Goal: Task Accomplishment & Management: Complete application form

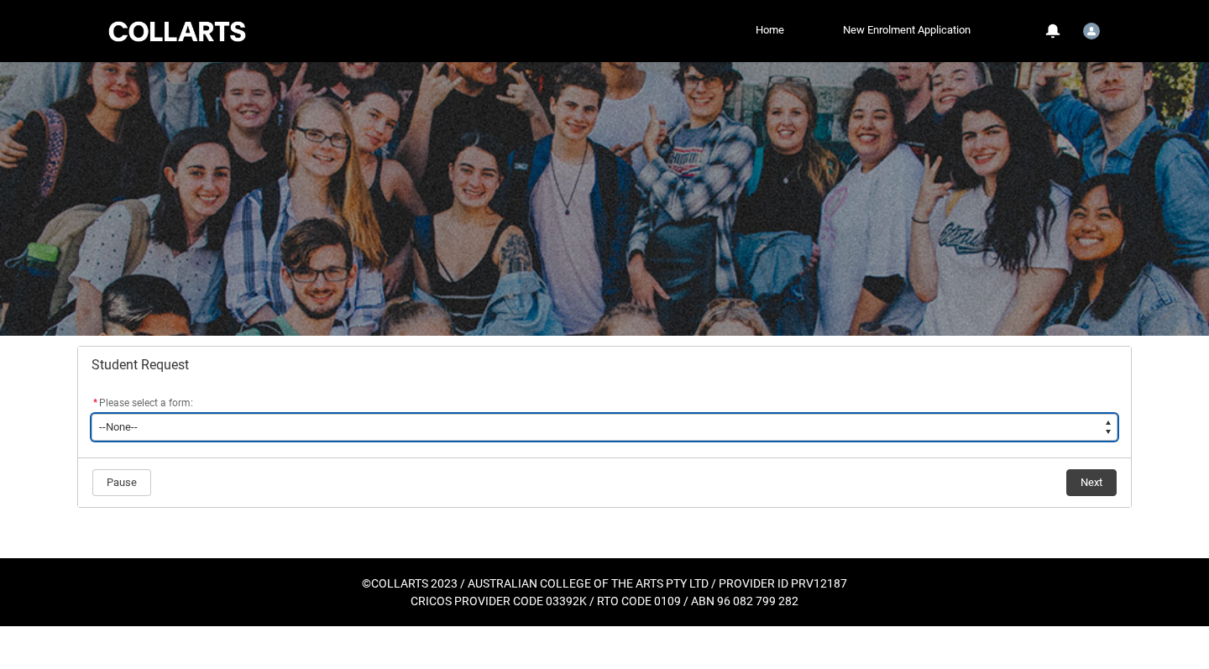
type lightning-select "Assignment_Extension_Choice"
select select "Assignment_Extension_Choice"
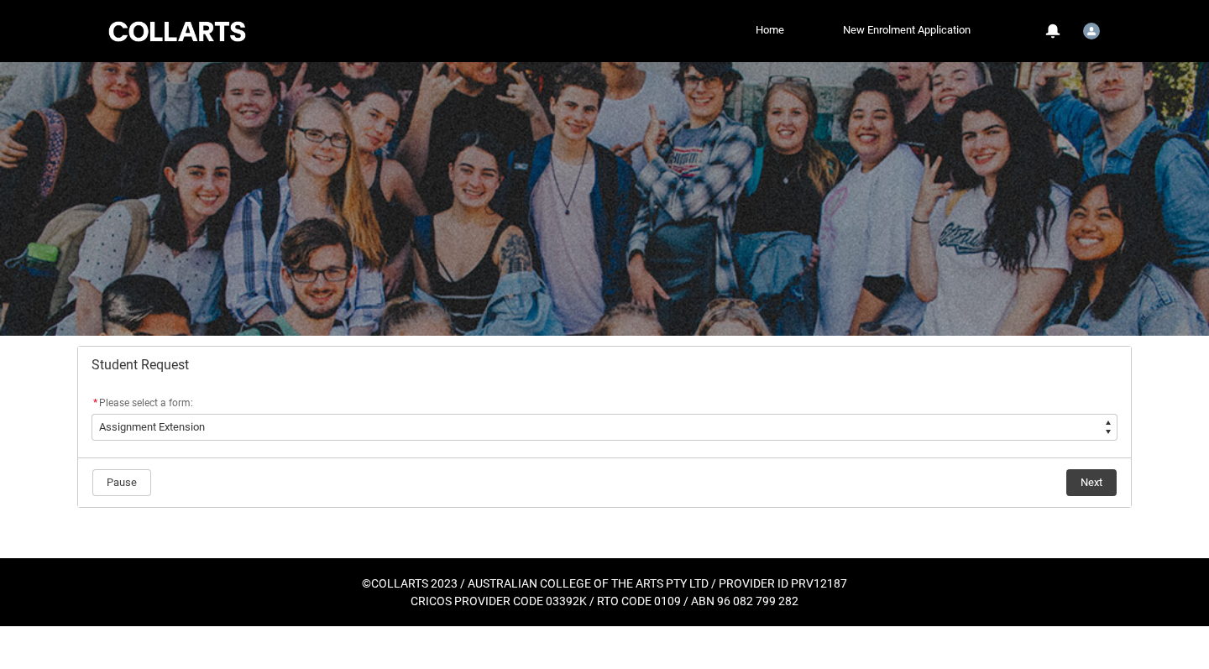
click at [1107, 482] on button "Next" at bounding box center [1091, 482] width 50 height 27
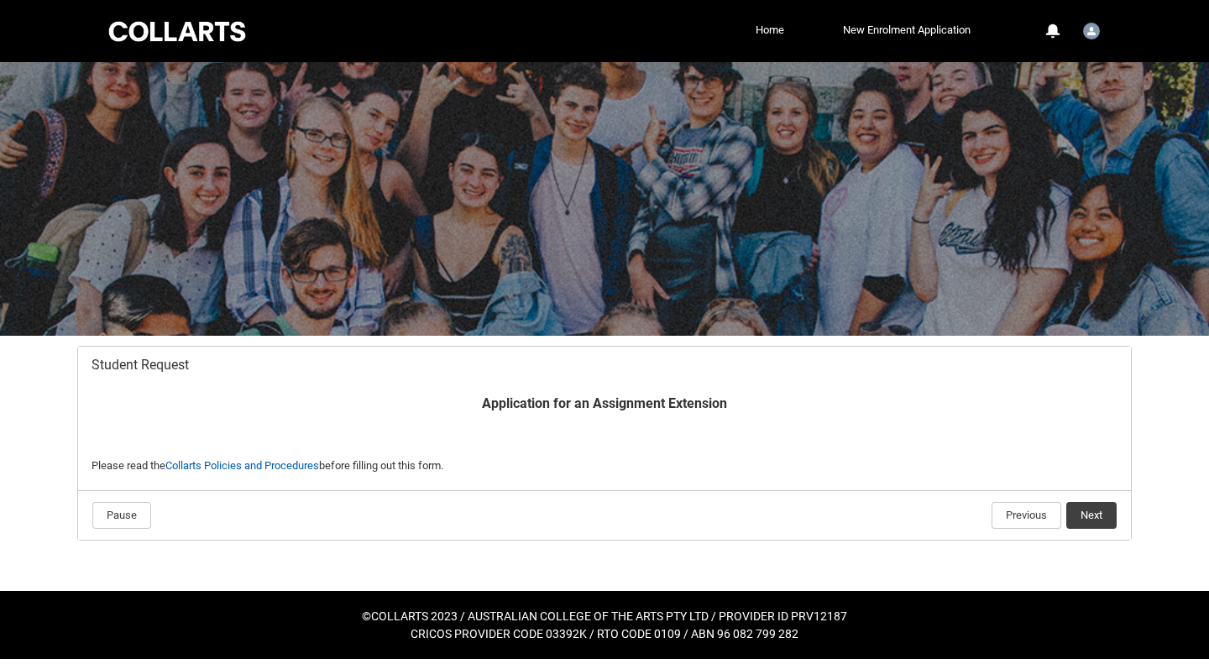
click at [1092, 516] on button "Next" at bounding box center [1091, 515] width 50 height 27
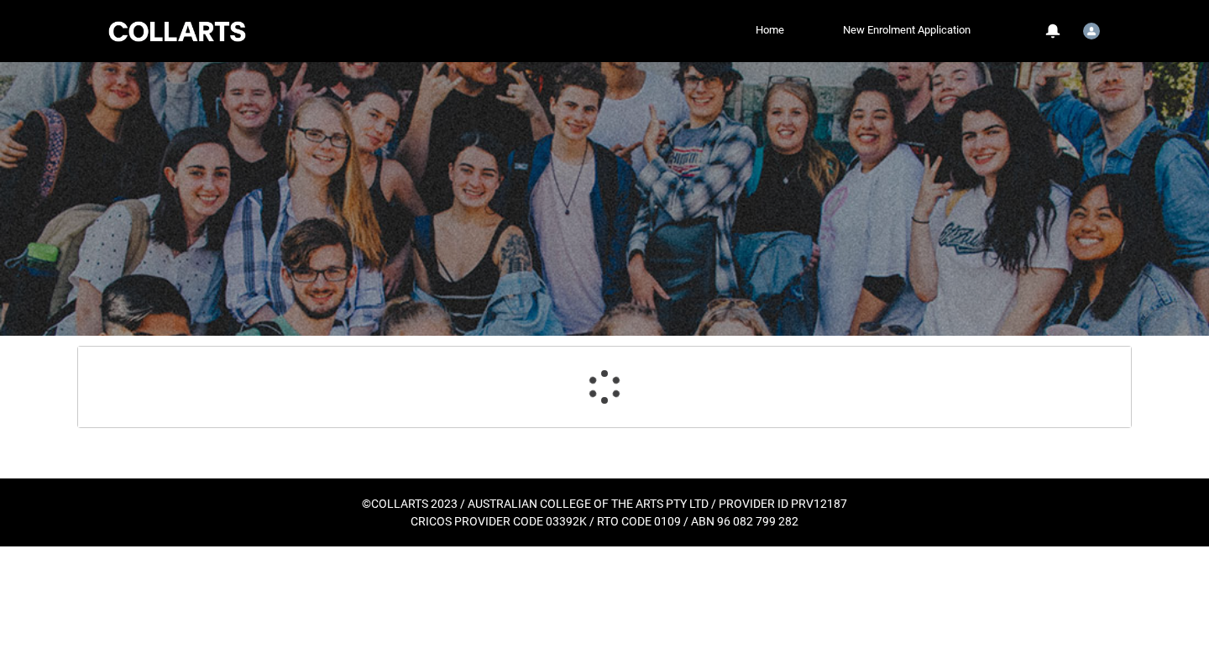
scroll to position [176, 0]
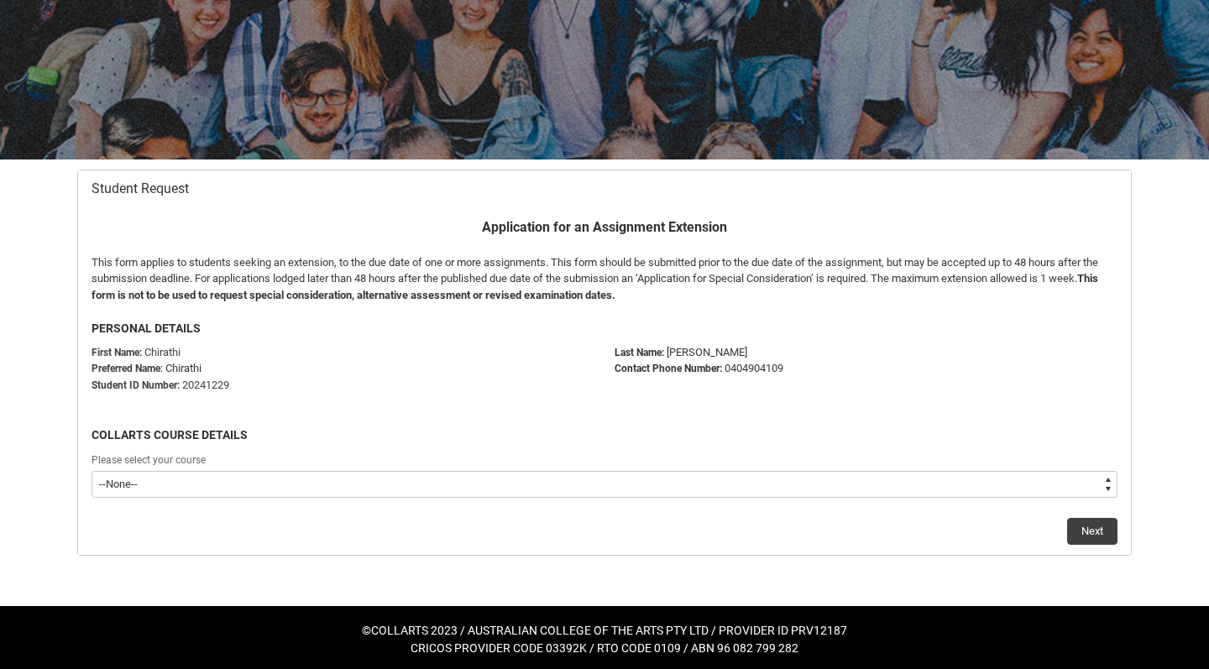
type lightning-select "recordPicklist_ProgramEnrollment.a0jOZ000003IpGtYAK"
select select "recordPicklist_ProgramEnrollment.a0jOZ000003IpGtYAK"
click at [1087, 525] on button "Next" at bounding box center [1092, 531] width 50 height 27
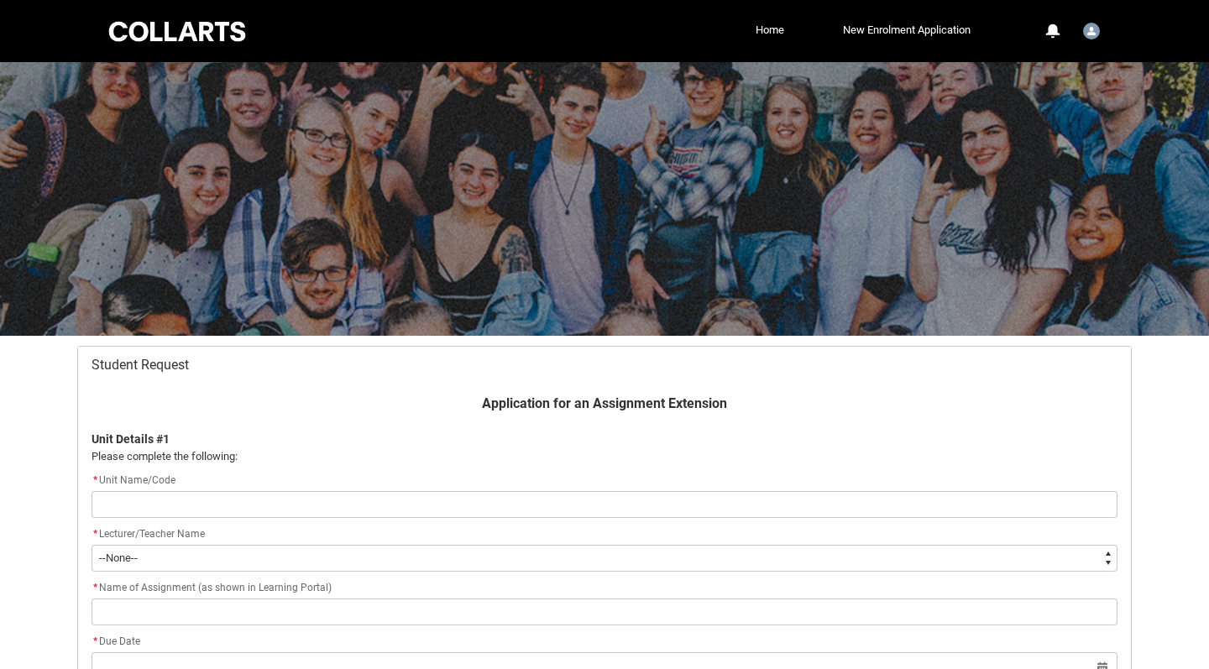
scroll to position [179, 0]
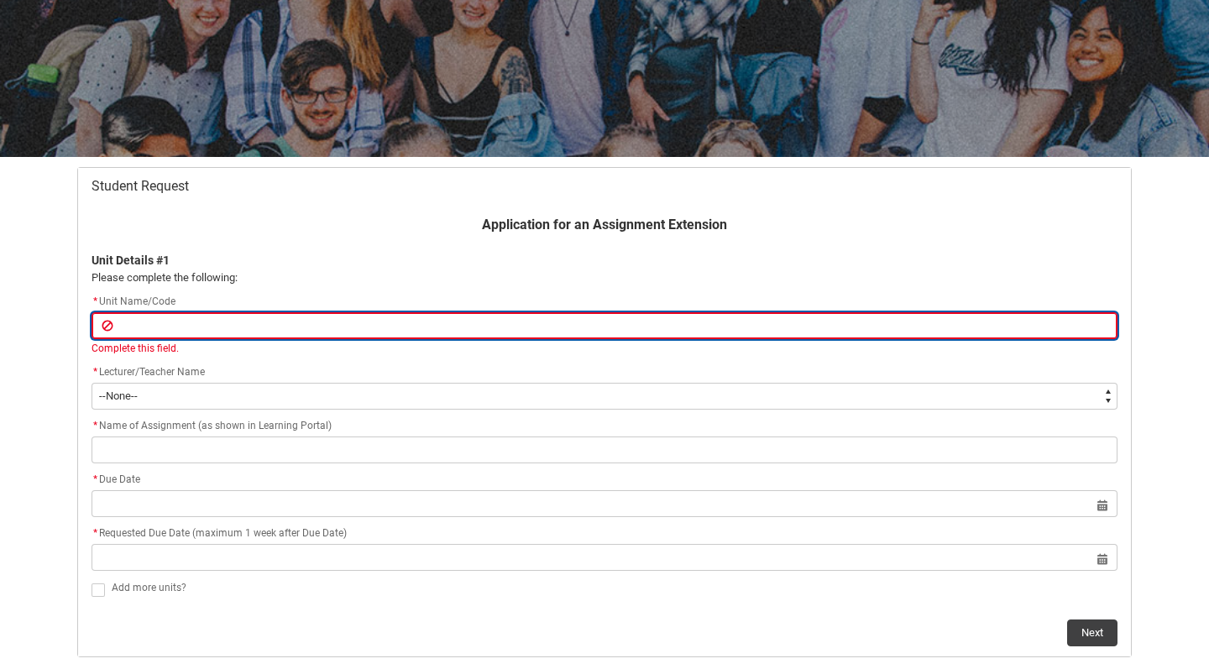
paste input "FMCOM3"
type lightning-primitive-input-simple "FMCOM3"
type input "FMCOM3"
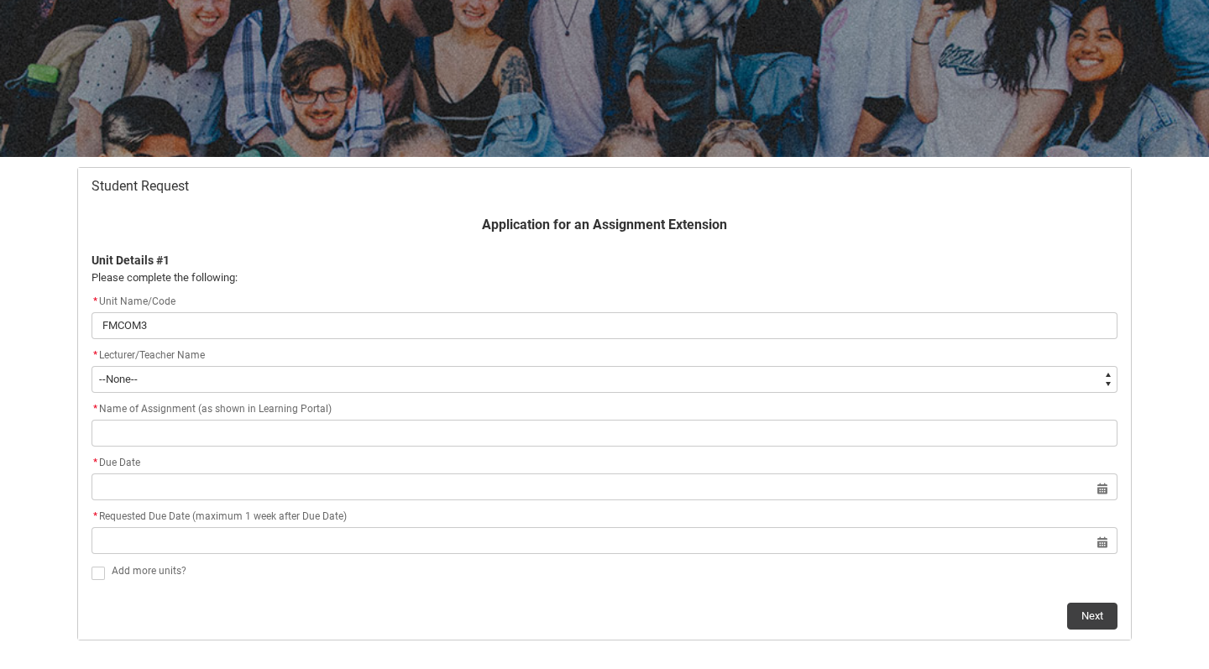
click at [641, 415] on div "* Name of Assignment (as shown in Learning Portal)" at bounding box center [605, 410] width 1026 height 20
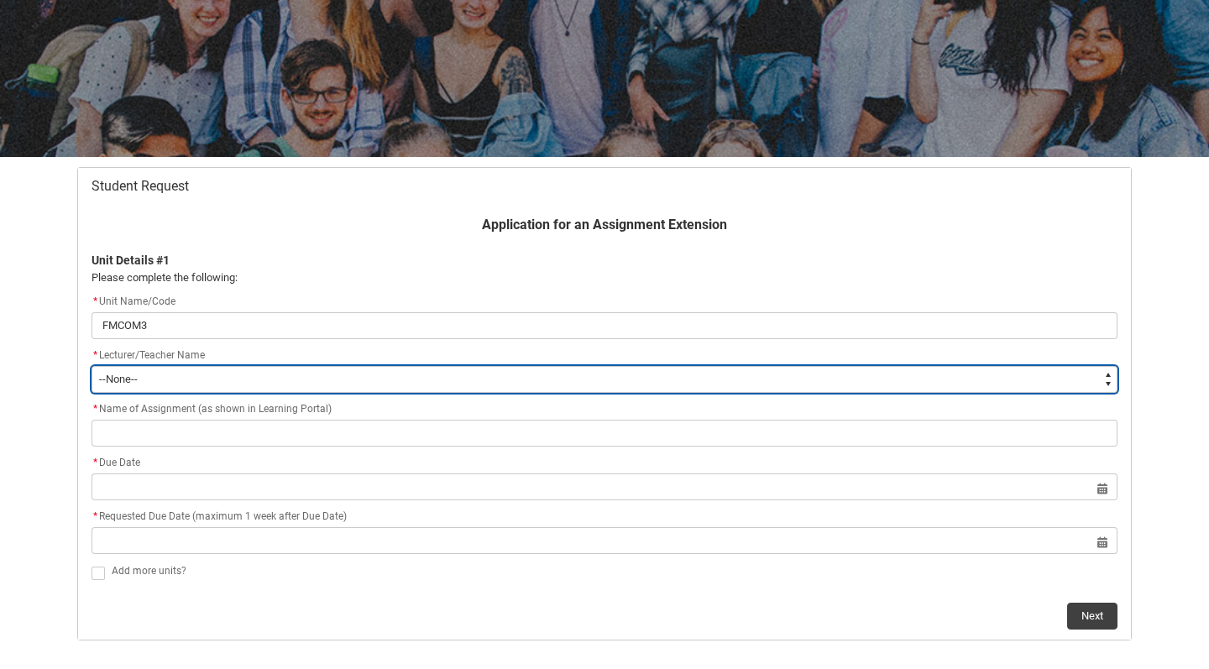
type lightning-select "Faculty_NamefromNtoZ.003I7000002LEipIAG"
select select "Faculty_NamefromNtoZ.003I7000002LEipIAG"
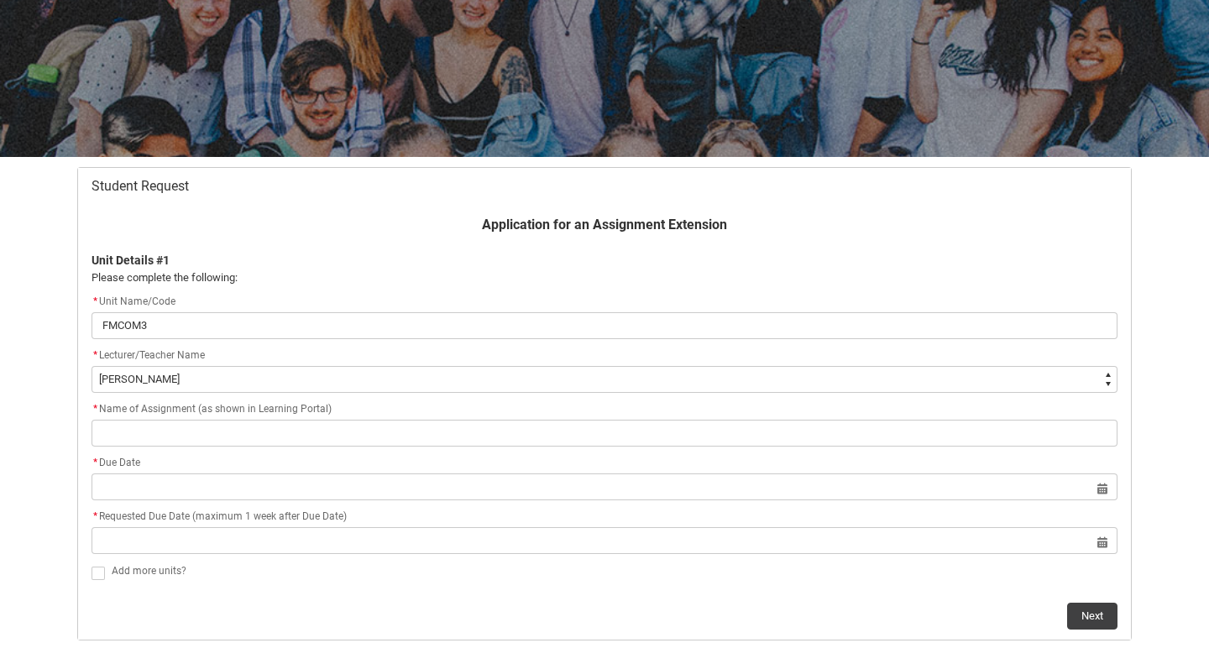
click at [275, 417] on div "* Name of Assignment (as shown in Learning Portal)" at bounding box center [605, 410] width 1026 height 20
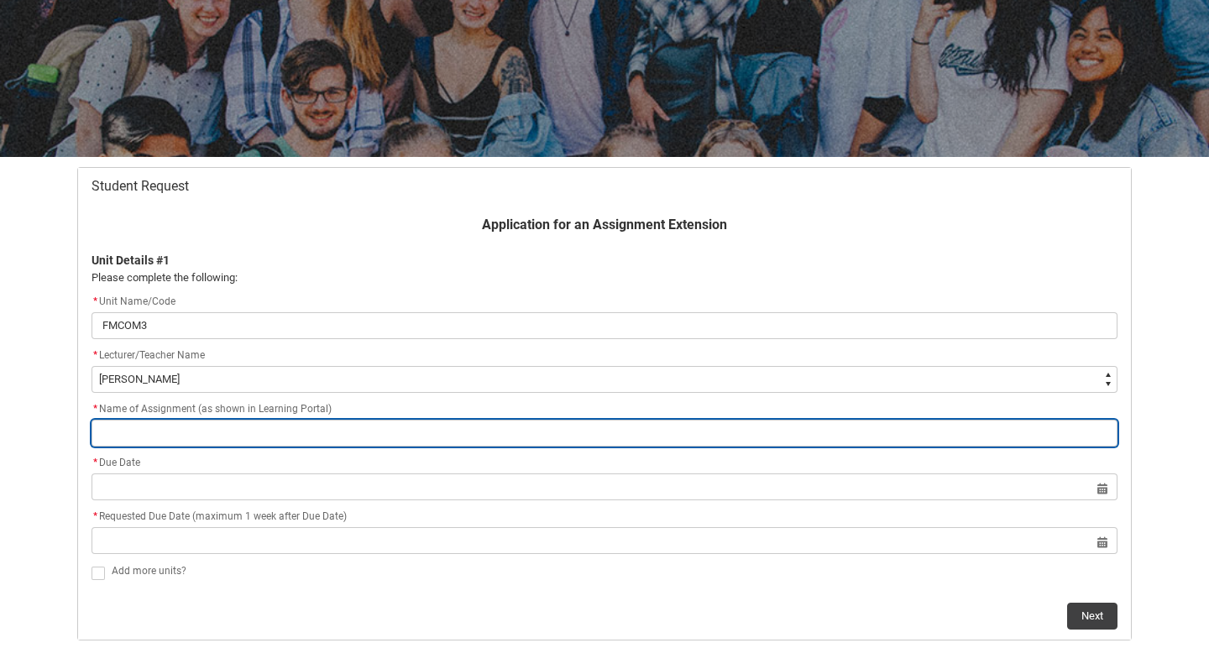
click at [262, 424] on input "Redu_Student_Request flow" at bounding box center [605, 433] width 1026 height 27
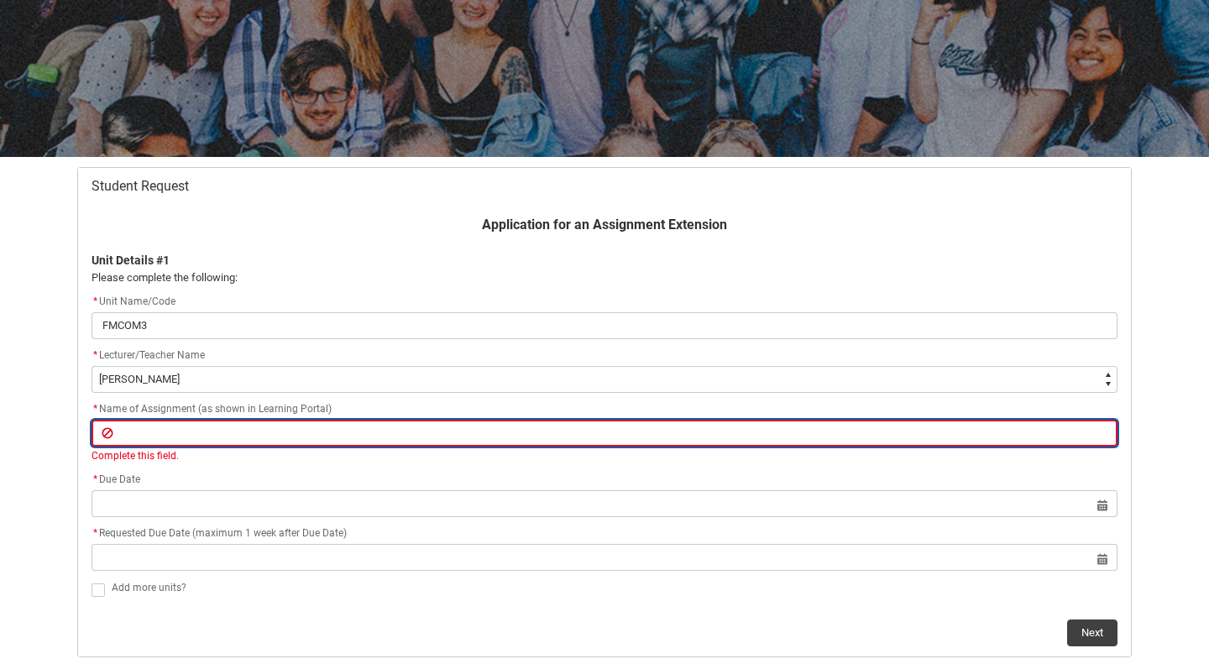
paste input "Assignment 1 CAD Folio"
type lightning-primitive-input-simple "Assignment 1 CAD Folio"
type input "Assignment 1 CAD Folio"
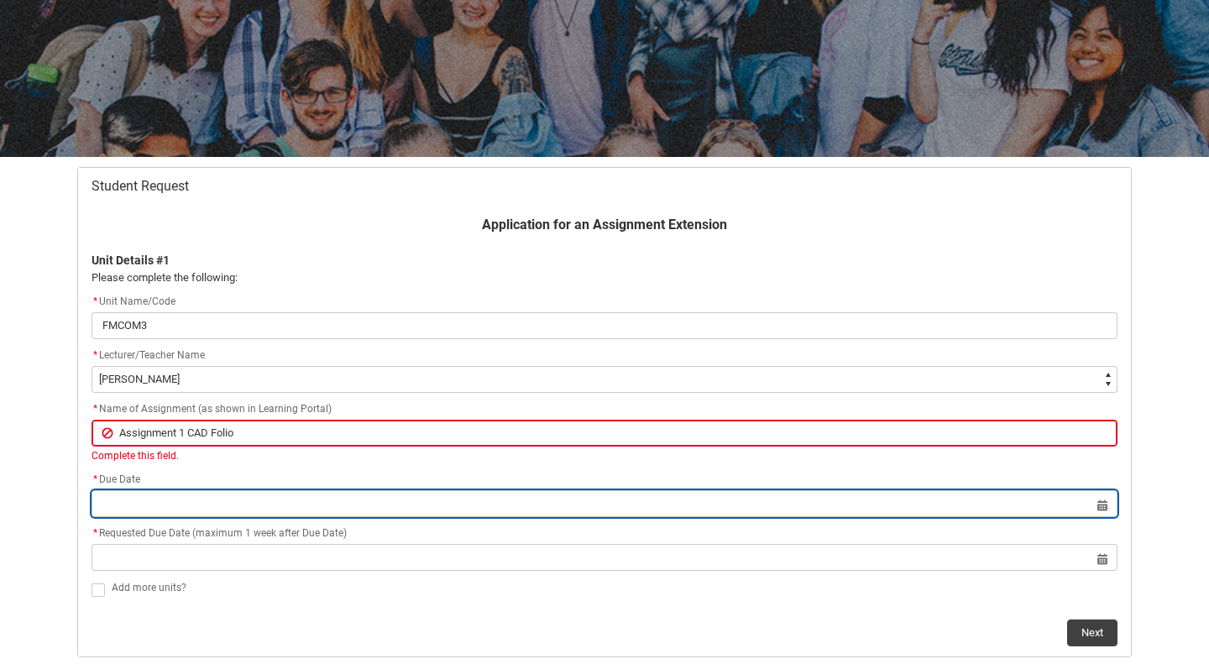
click at [274, 500] on lightning-input "Select a date for Format: [DATE]" at bounding box center [605, 503] width 1026 height 27
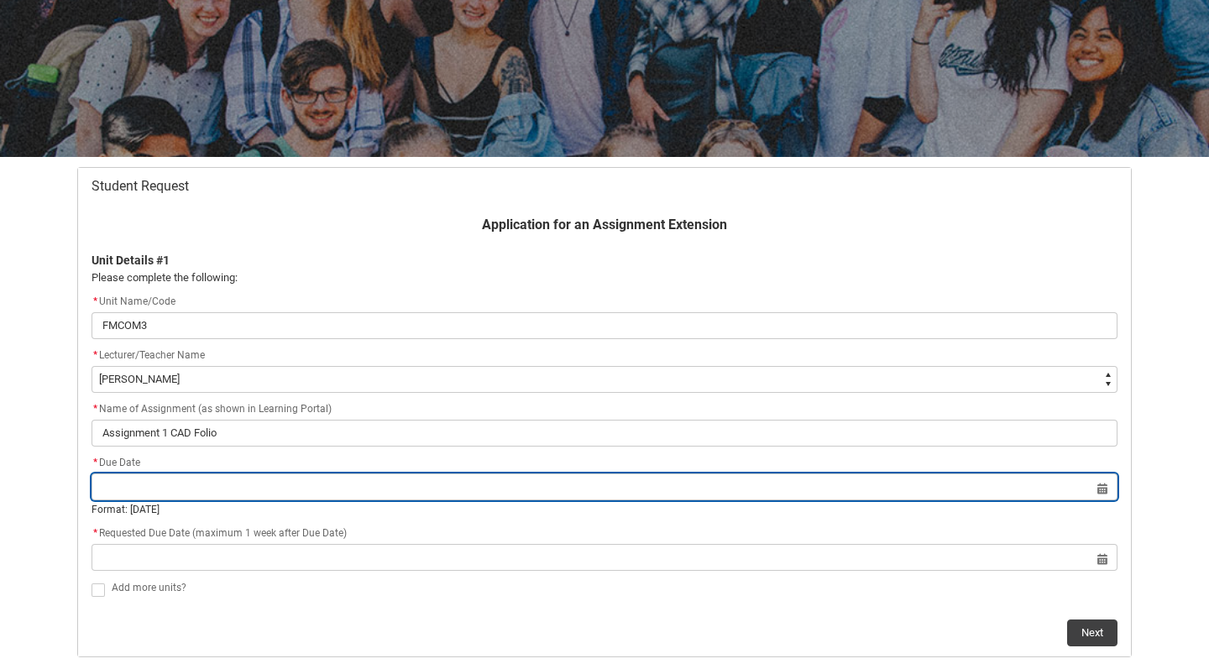
click at [1097, 492] on input "Redu_Student_Request flow" at bounding box center [605, 487] width 1026 height 27
select select "2025"
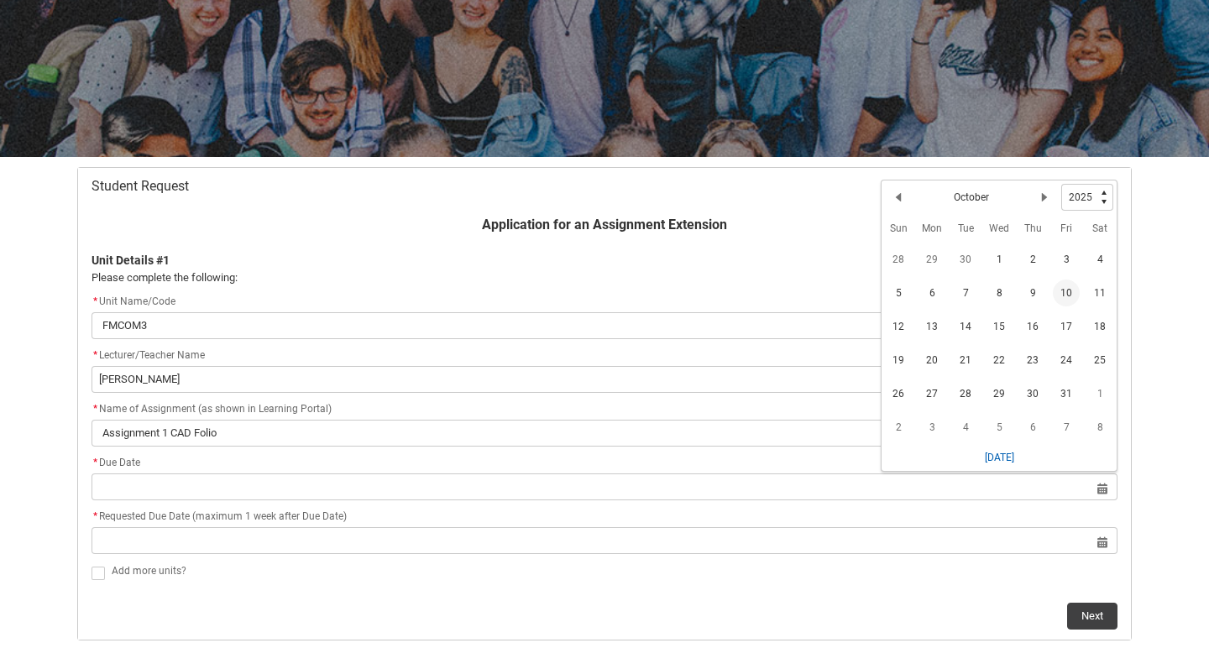
click at [1070, 296] on span "10" at bounding box center [1066, 293] width 27 height 27
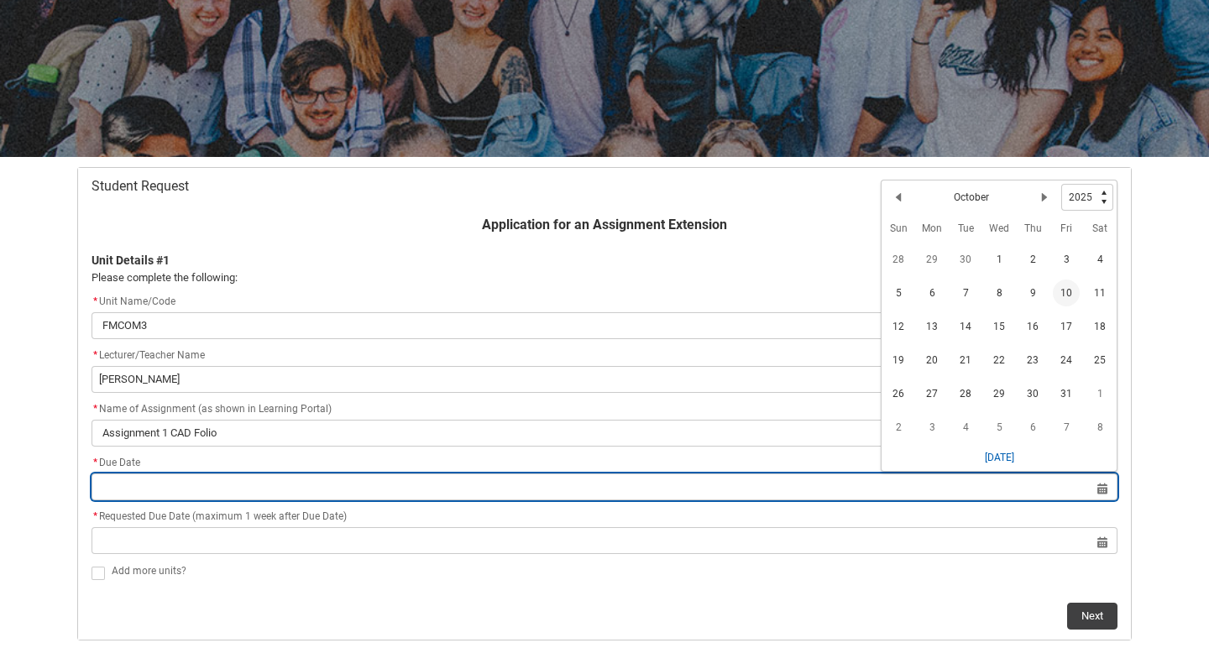
type lightning-datepicker "[DATE]"
type lightning-input "[DATE]"
type input "[DATE]"
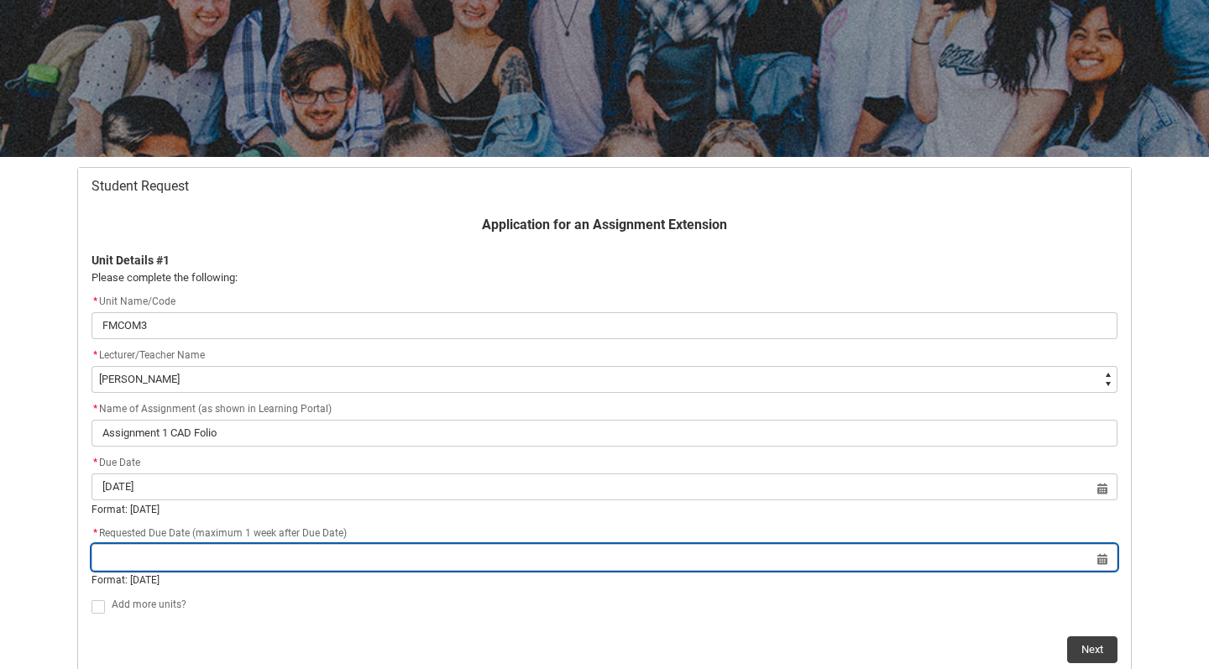
click at [499, 555] on input "Redu_Student_Request flow" at bounding box center [605, 557] width 1026 height 27
select select "2025"
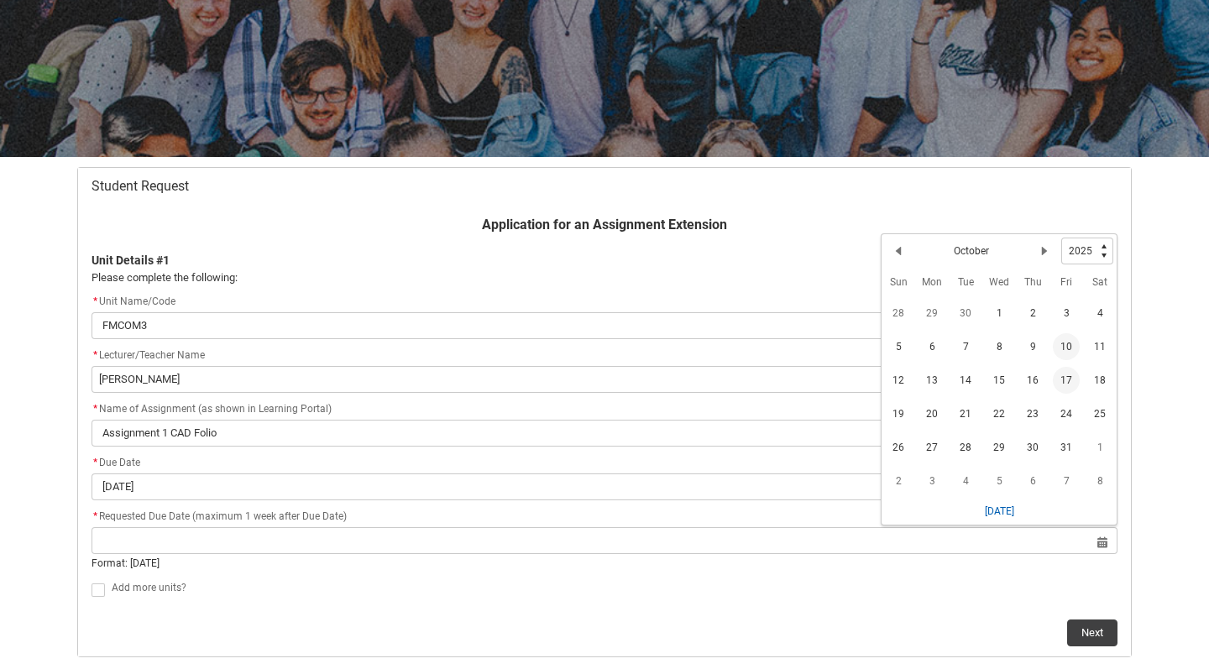
click at [1058, 377] on span "17" at bounding box center [1066, 380] width 27 height 27
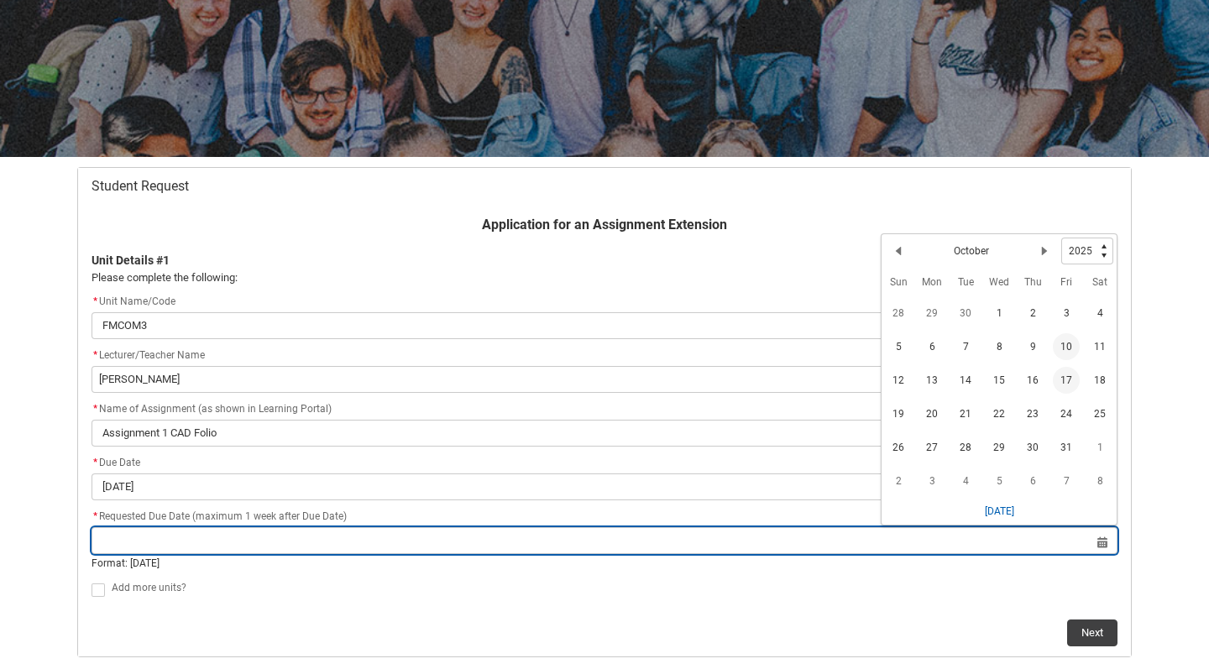
type lightning-datepicker "[DATE]"
type lightning-input "[DATE]"
type input "[DATE]"
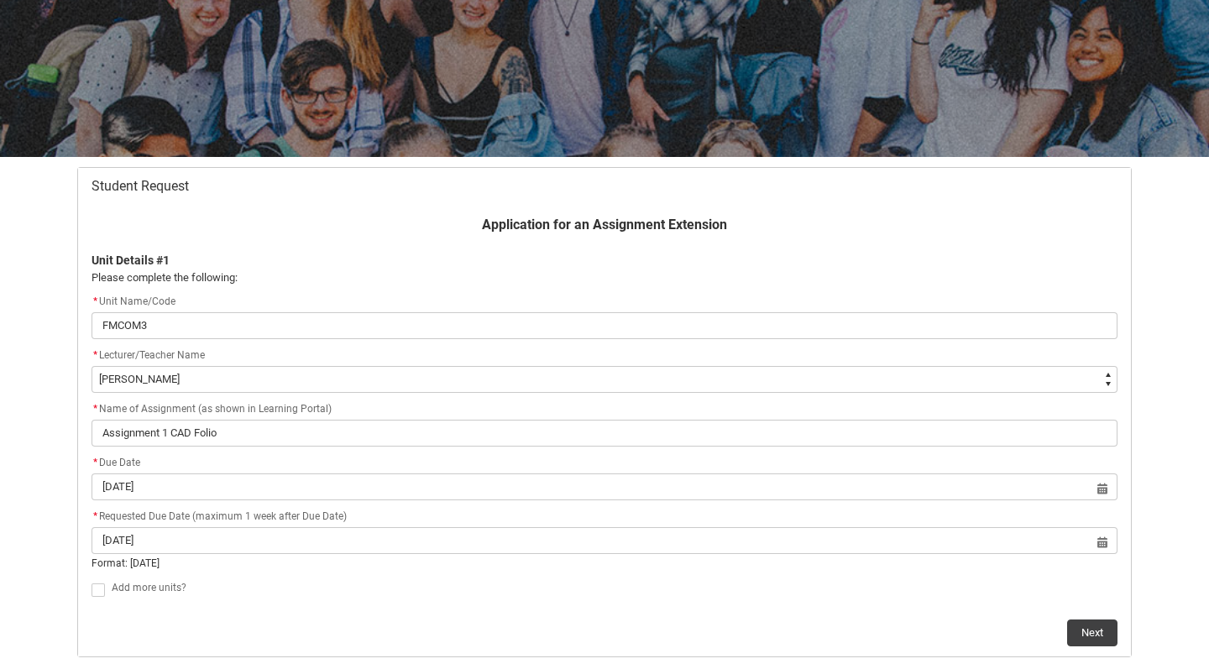
click at [1079, 636] on button "Next" at bounding box center [1092, 633] width 50 height 27
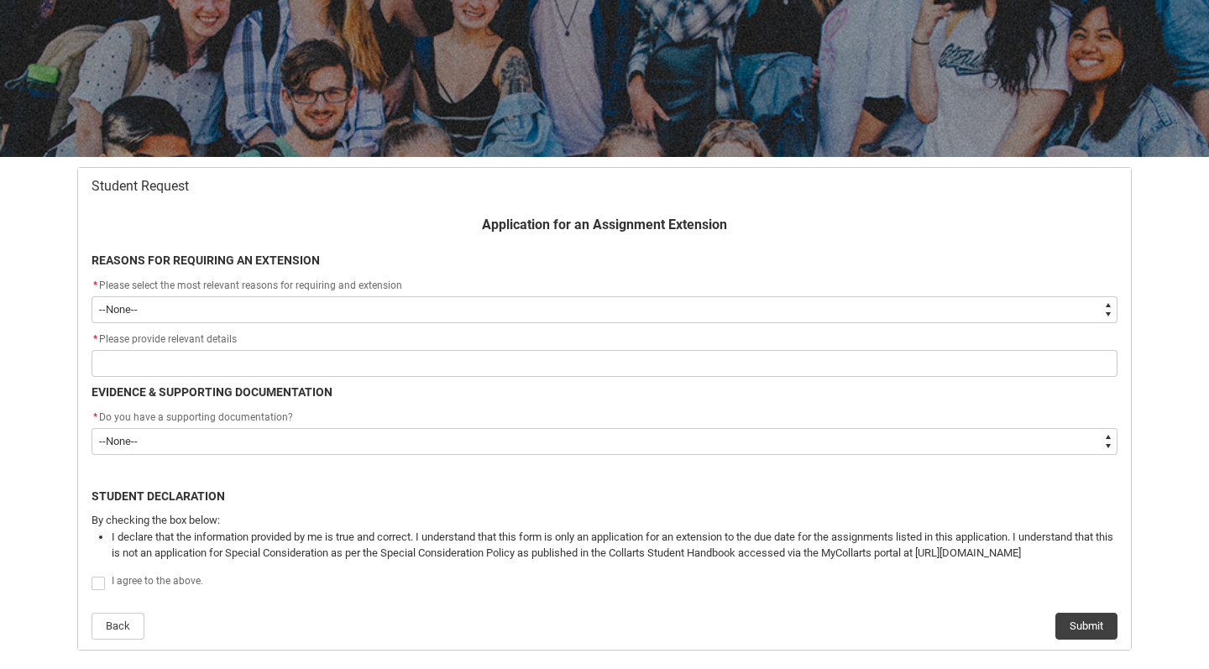
type lightning-select "choice_WithdrawEnrolment_Reason_Work"
select select "choice_WithdrawEnrolment_Reason_Work"
click at [385, 347] on div "* Please provide relevant details" at bounding box center [605, 340] width 1026 height 20
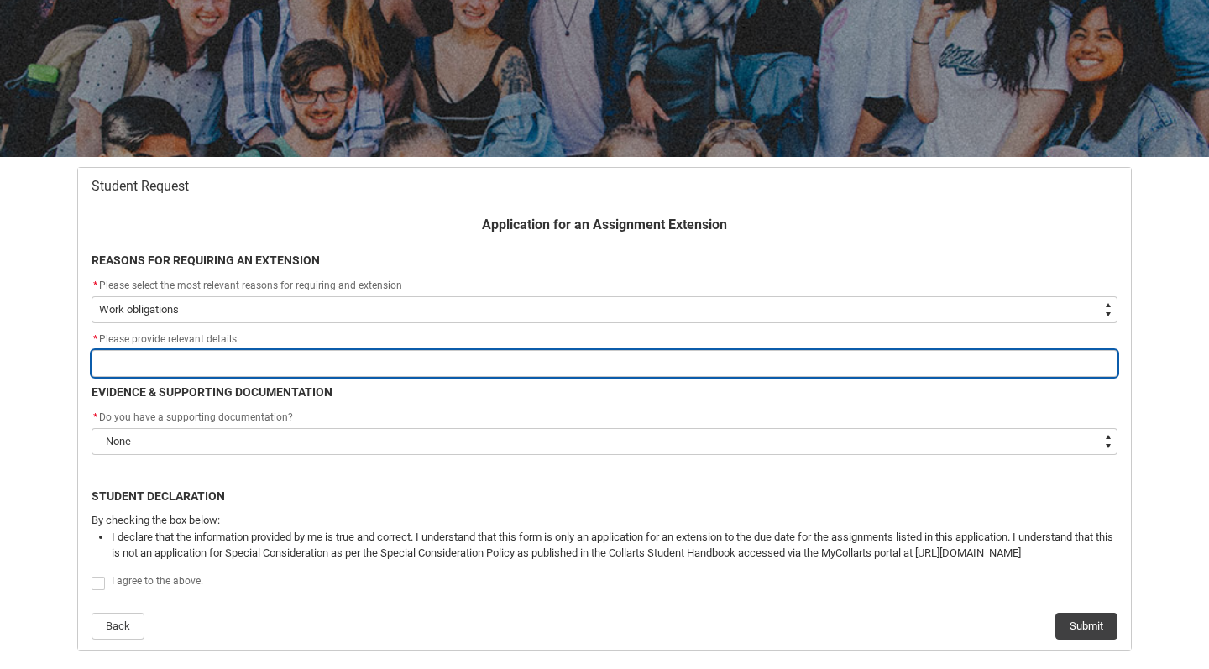
click at [380, 354] on input "Redu_Student_Request flow" at bounding box center [605, 363] width 1026 height 27
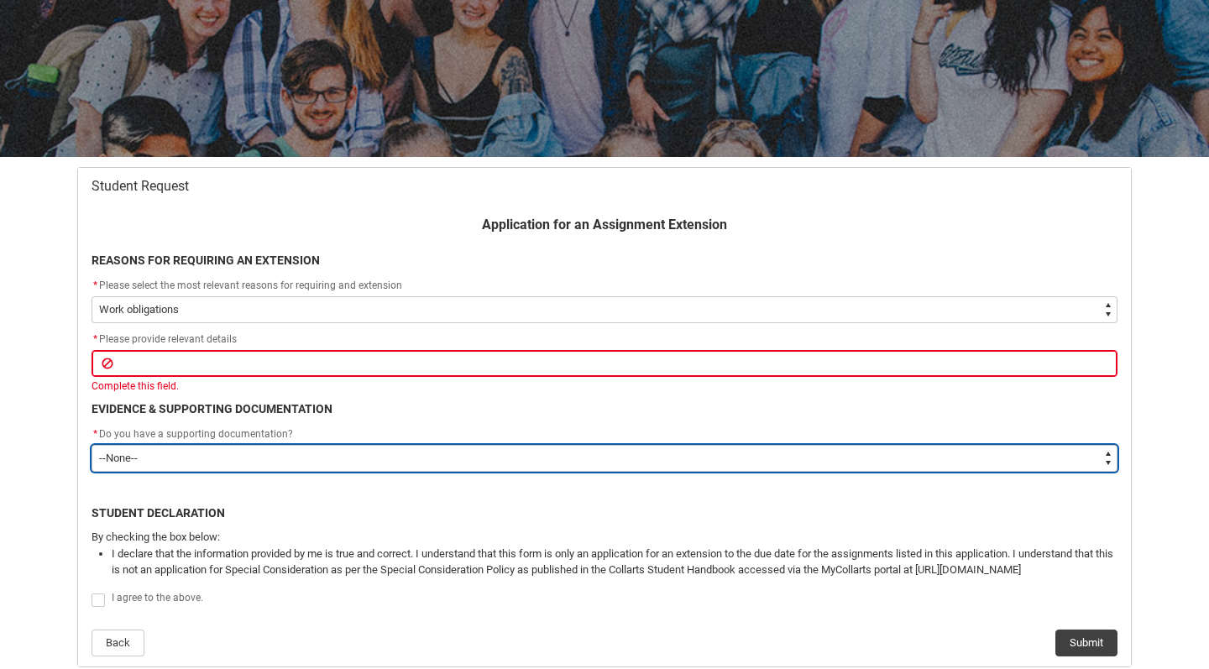
type lightning-select "Yes"
select select "Yes"
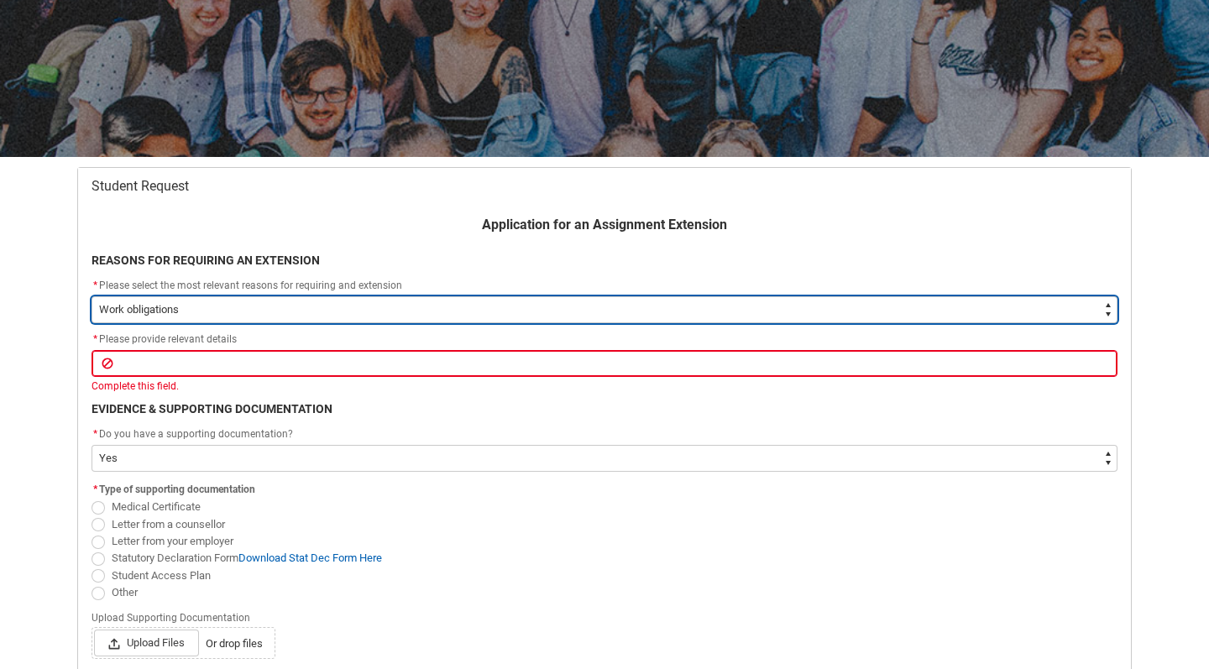
type lightning-select "Choice_AssignmentExtensionReason"
select select "Choice_AssignmentExtensionReason"
type lightning-select "choice_AssignmentExtension_Reason_Academic"
select select "choice_AssignmentExtension_Reason_Academic"
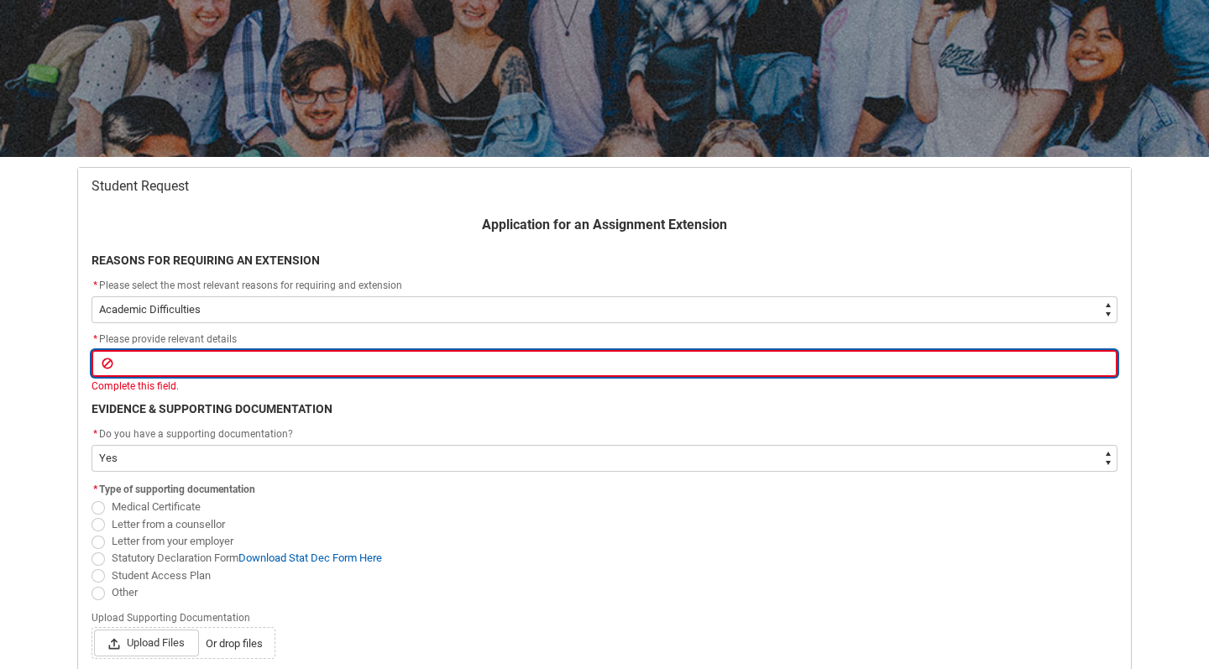
click at [245, 353] on input "Redu_Student_Request flow" at bounding box center [605, 363] width 1026 height 27
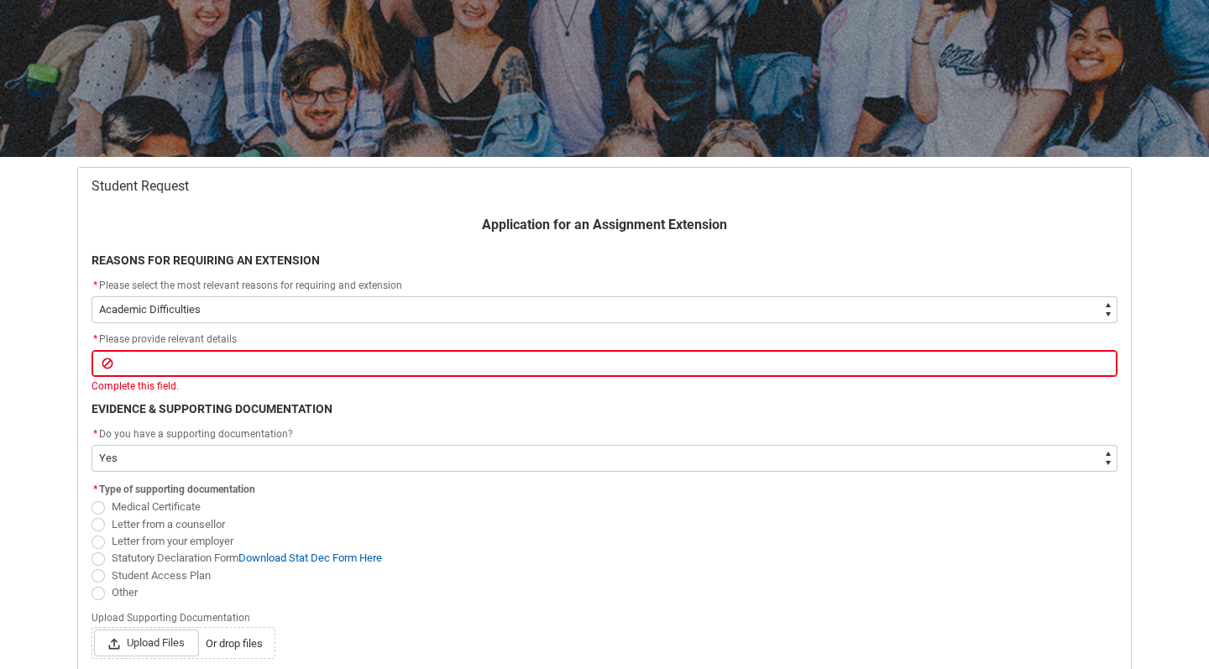
click at [242, 412] on b "EVIDENCE & SUPPORTING DOCUMENTATION" at bounding box center [212, 408] width 241 height 13
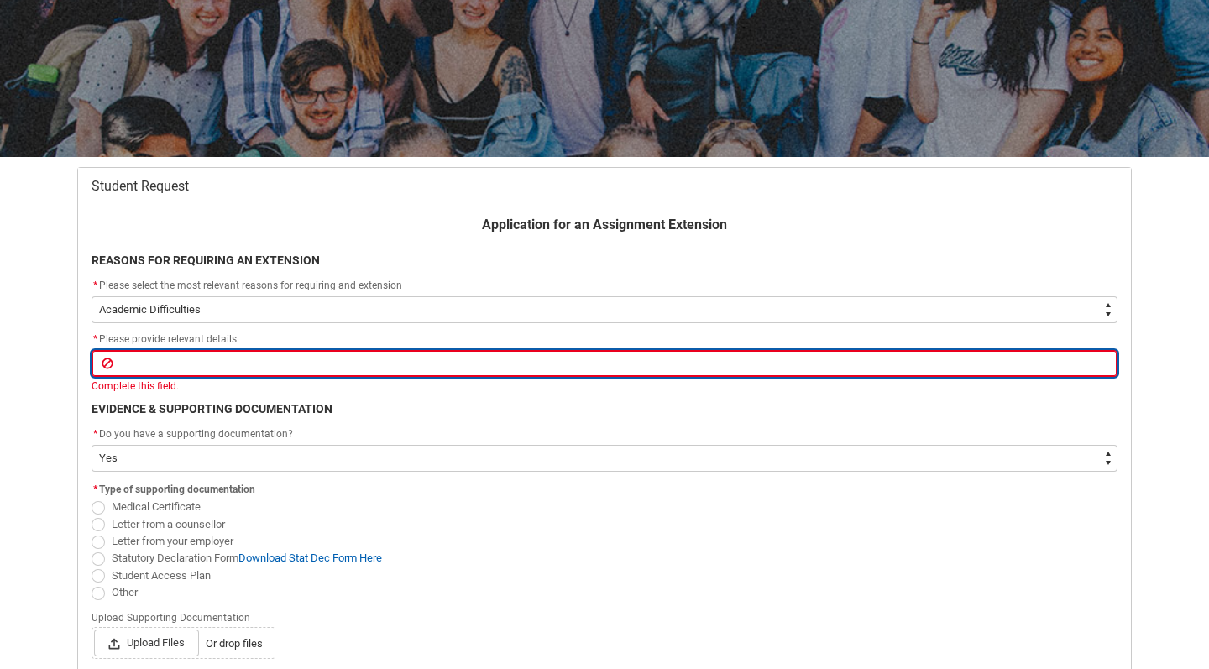
click at [224, 354] on input "Redu_Student_Request flow" at bounding box center [605, 363] width 1026 height 27
type lightning-primitive-input-simple "I"
type input "I"
type lightning-primitive-input-simple "I"
type input "I"
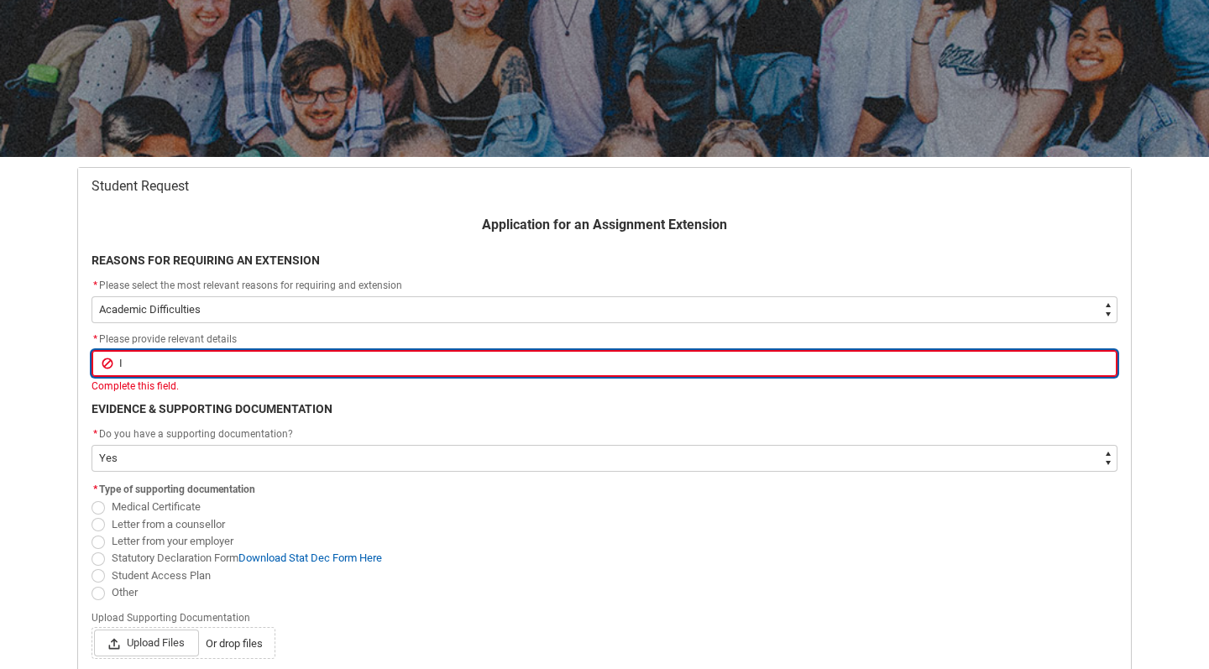
type lightning-primitive-input-simple "I a"
type input "I a"
type lightning-primitive-input-simple "I am"
type input "I am"
type lightning-primitive-input-simple "I am"
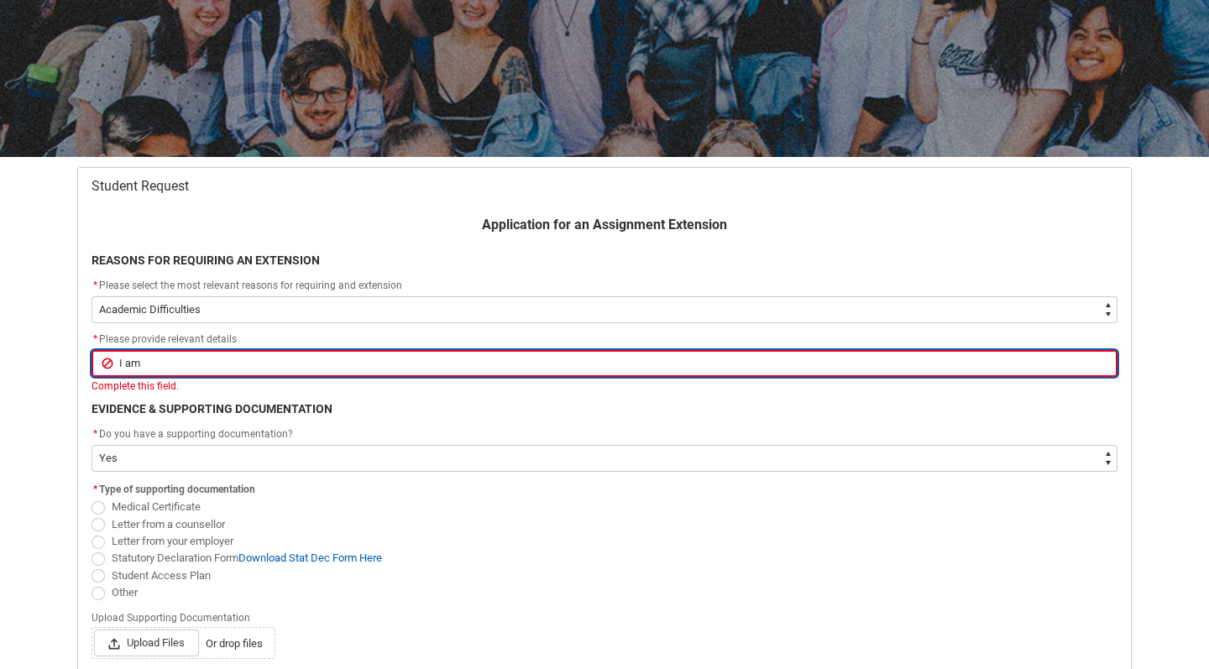
type input "I am"
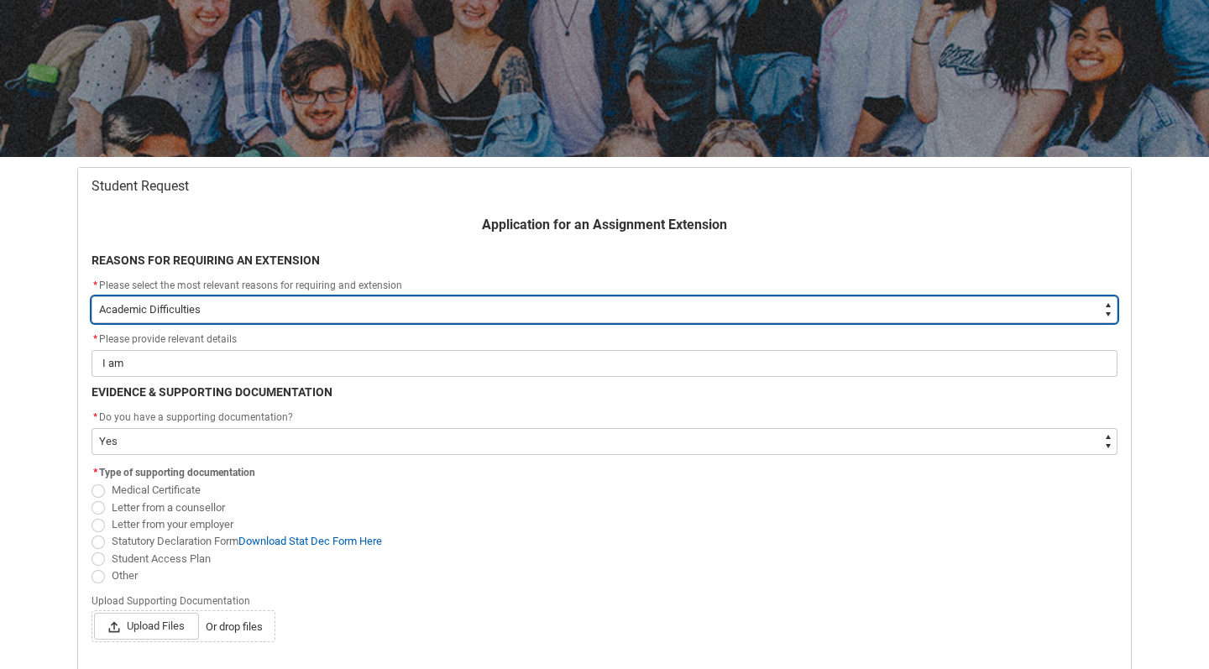
type lightning-select "choice_WithdrawEnrolment_Reason_Work"
select select "choice_WithdrawEnrolment_Reason_Work"
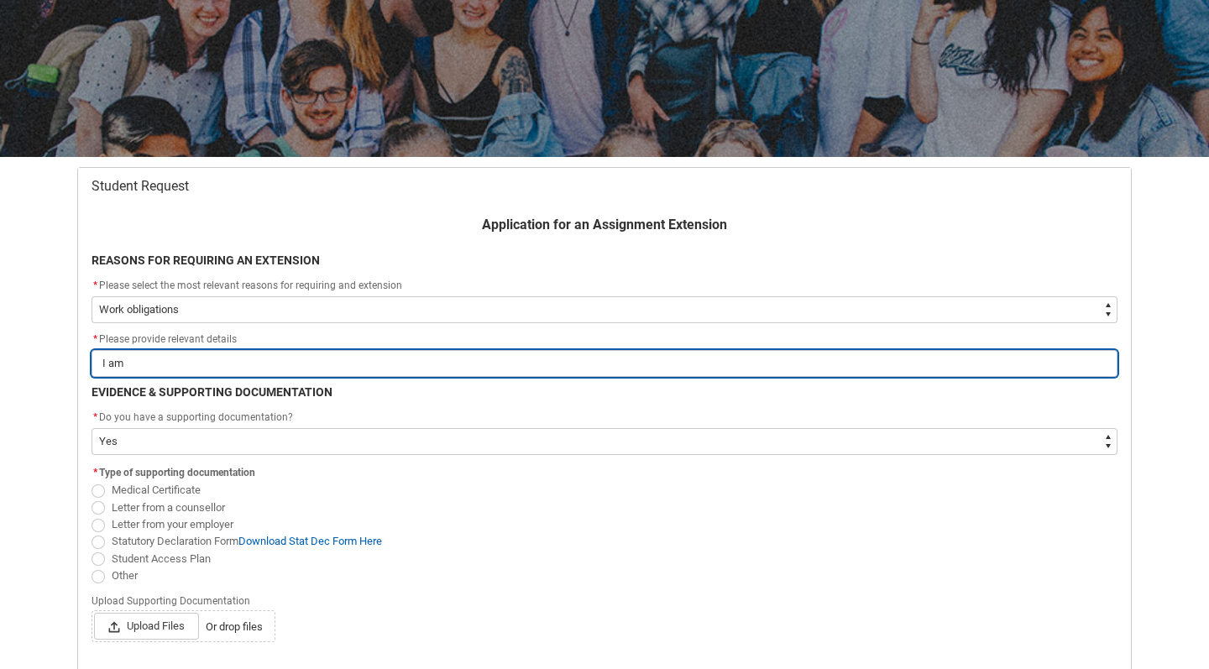
click at [175, 359] on input "I am" at bounding box center [605, 363] width 1026 height 27
type lightning-primitive-input-simple "I am"
type input "I am"
type lightning-primitive-input-simple "I a"
type input "I a"
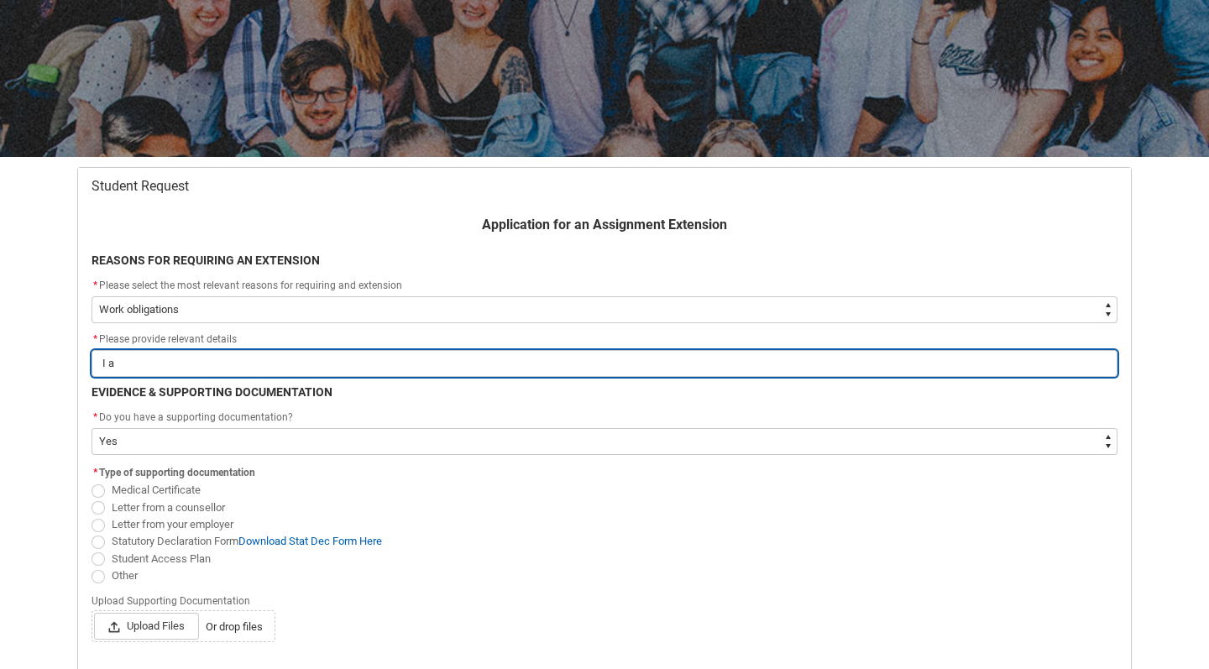
type lightning-primitive-input-simple "I"
type input "I"
type lightning-primitive-input-simple "I h"
type input "I h"
type lightning-primitive-input-simple "I ha"
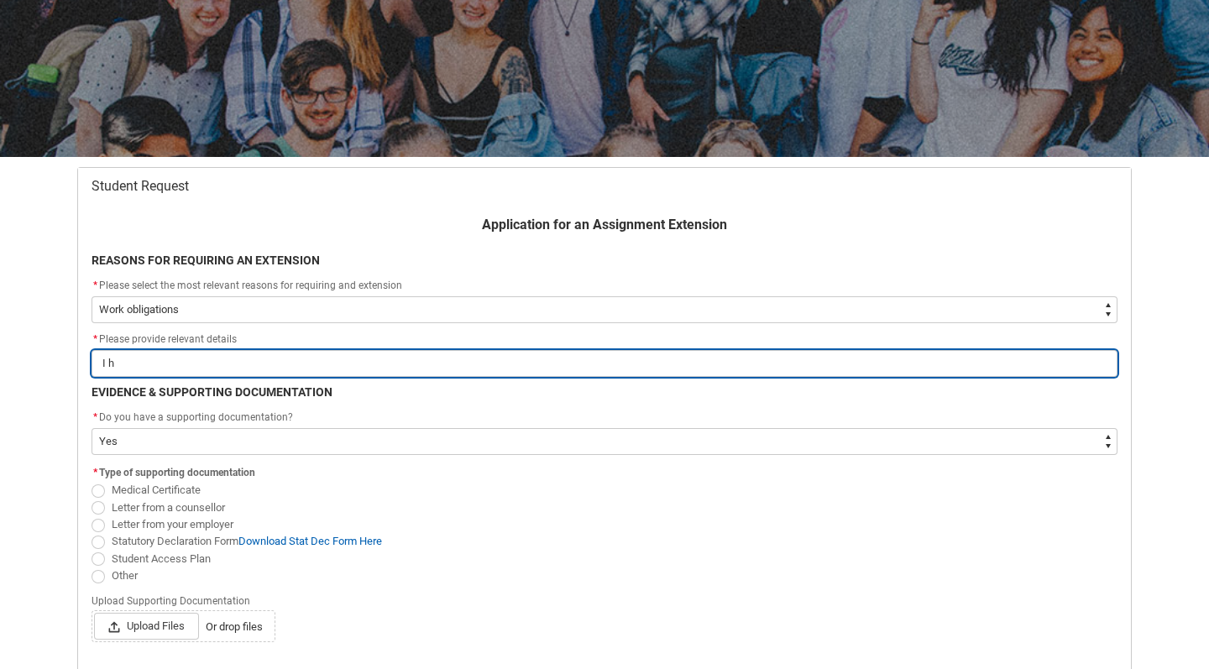
type input "I ha"
type lightning-primitive-input-simple "I hav"
type input "I hav"
type lightning-primitive-input-simple "I have"
type input "I have"
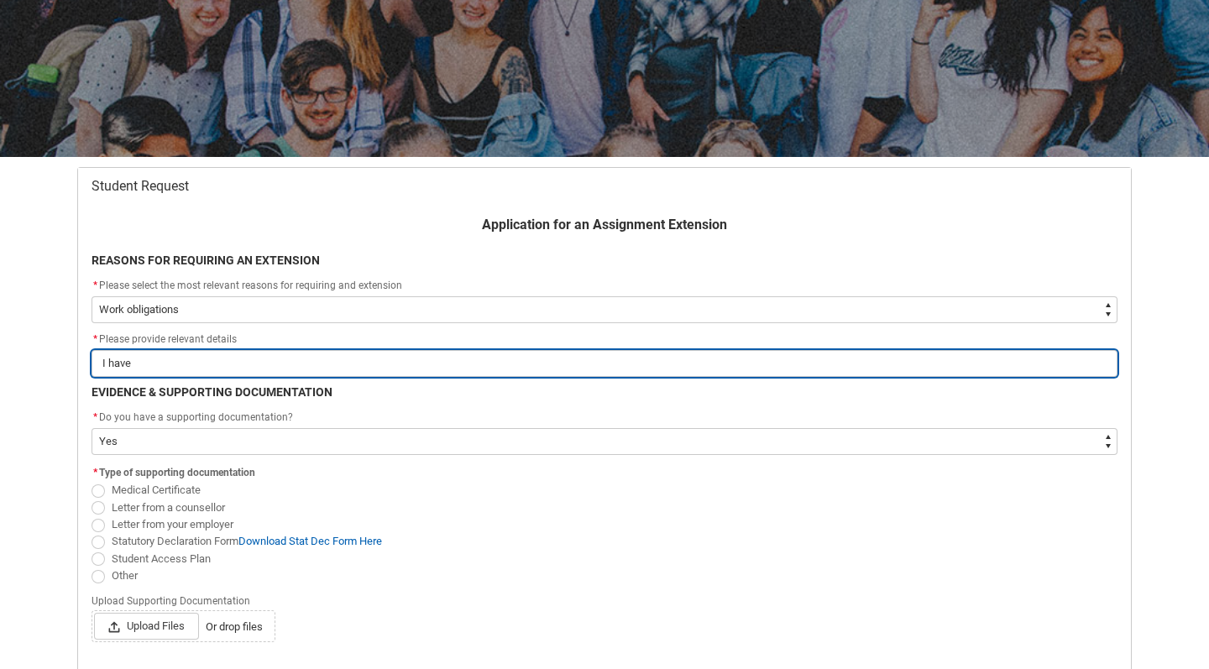
type lightning-primitive-input-simple "I have"
type input "I have"
type lightning-primitive-input-simple "I have h"
type input "I have h"
type lightning-primitive-input-simple "I have ha"
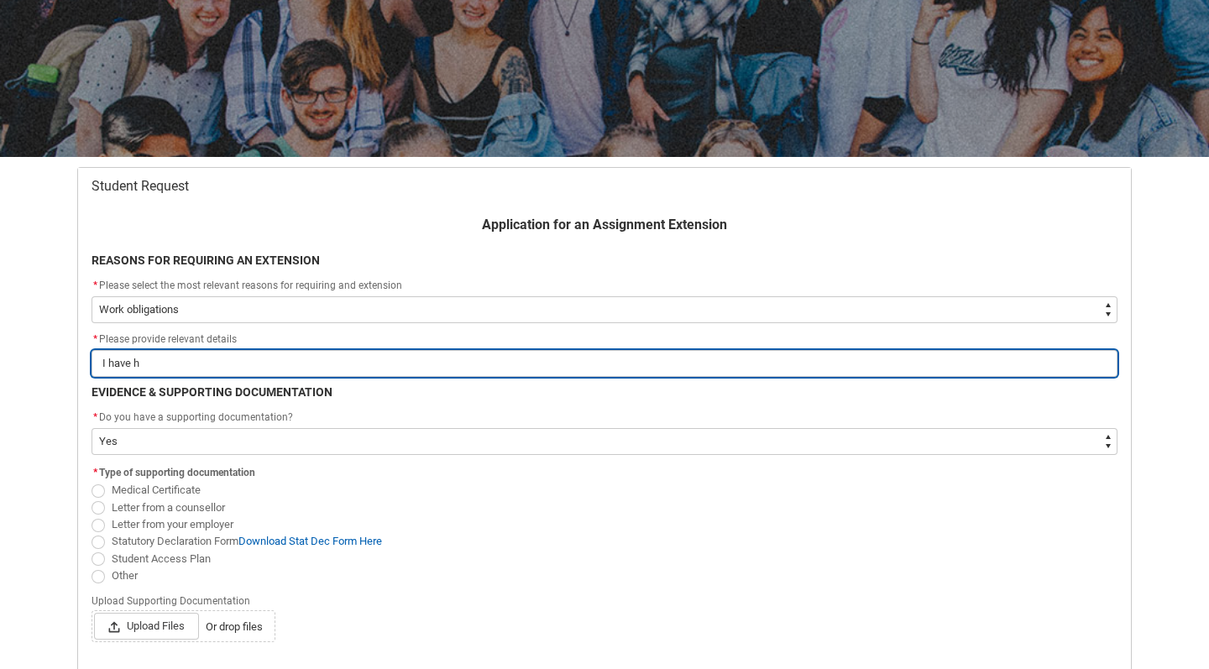
type input "I have ha"
type lightning-primitive-input-simple "I have had"
type input "I have had"
type lightning-primitive-input-simple "I have had"
type input "I have had"
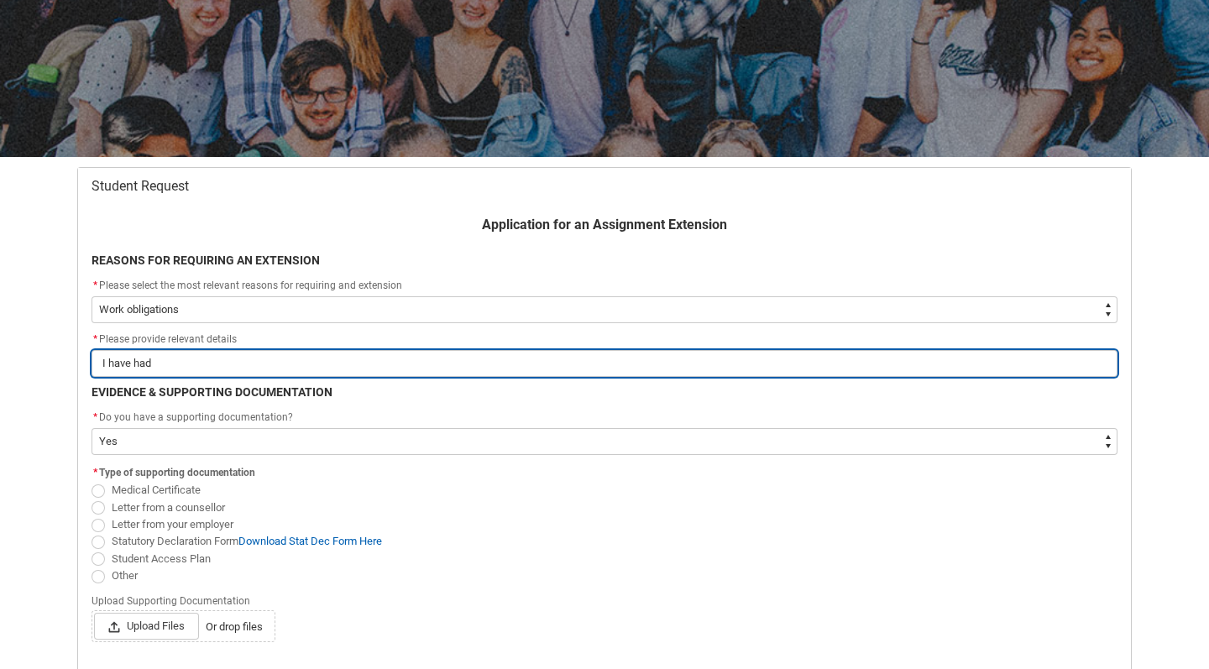
type lightning-primitive-input-simple "I have had a"
type input "I have had a"
type lightning-primitive-input-simple "I have had a"
type input "I have had a"
type lightning-primitive-input-simple "I have had a m"
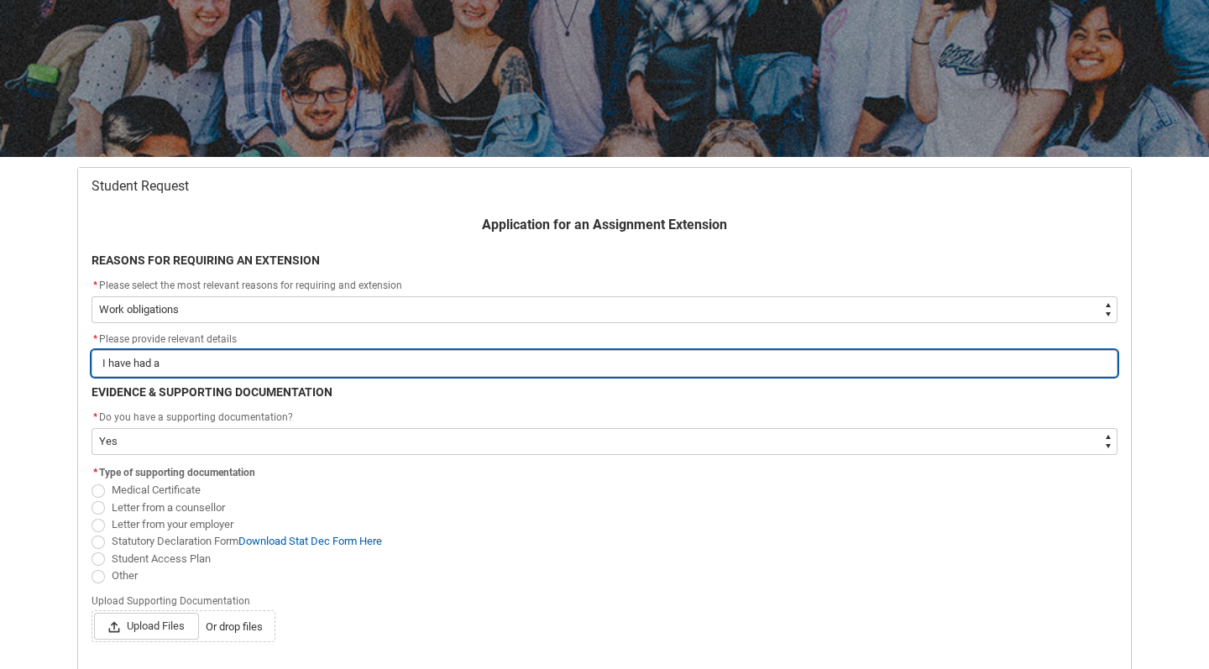
type input "I have had a m"
type lightning-primitive-input-simple "I have had a mi"
type input "I have had a mi"
type lightning-primitive-input-simple "I have had a mix"
type input "I have had a mix"
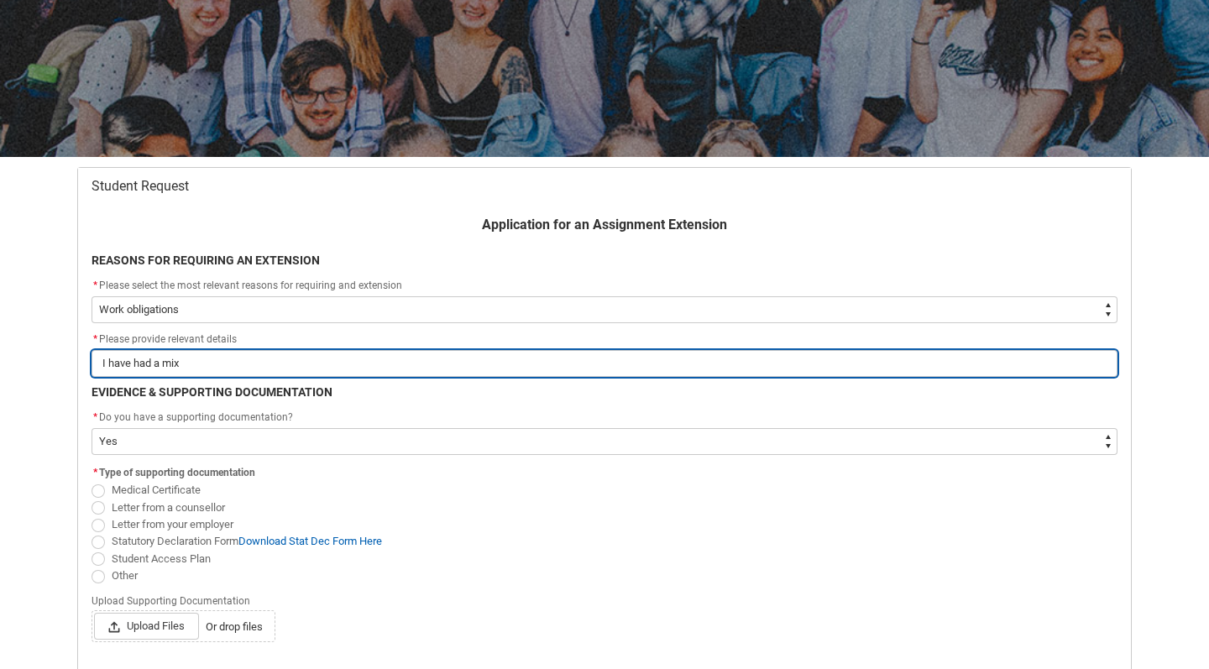
type lightning-primitive-input-simple "I have had a mixt"
type input "I have had a mixt"
type lightning-primitive-input-simple "I have had a mixtu"
type input "I have had a mixtu"
type lightning-primitive-input-simple "I have had a mixtur"
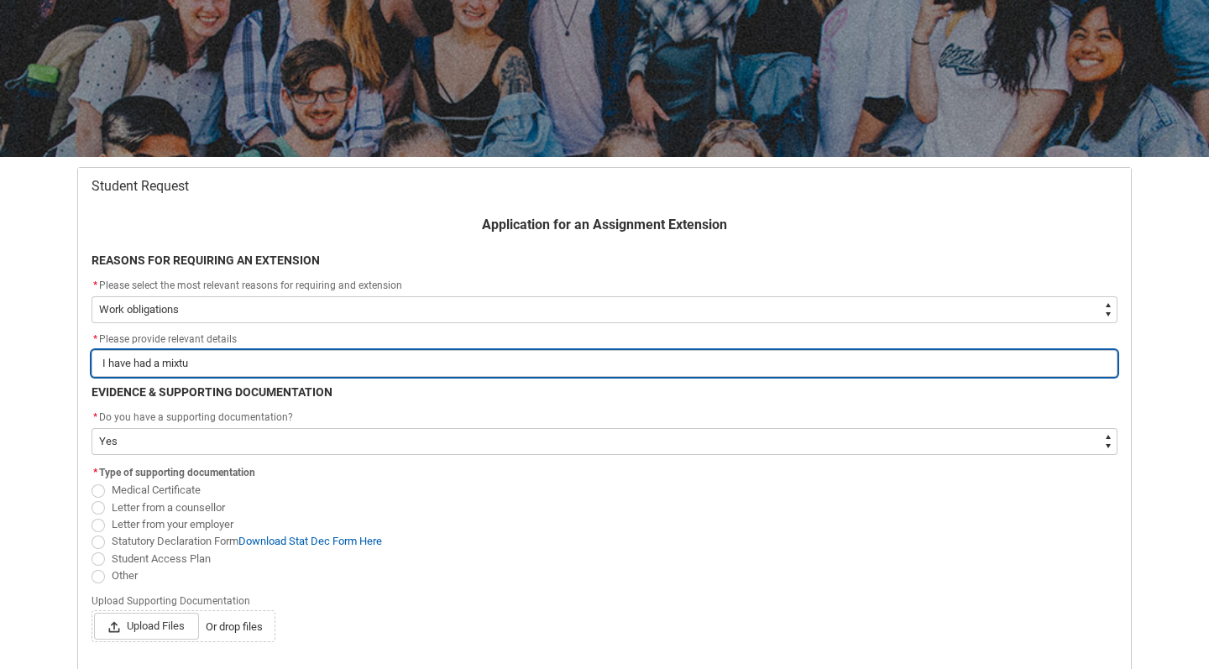
type input "I have had a mixtur"
type lightning-primitive-input-simple "I have had a mixture"
type input "I have had a mixture"
type lightning-primitive-input-simple "I have had a mixture"
type input "I have had a mixture"
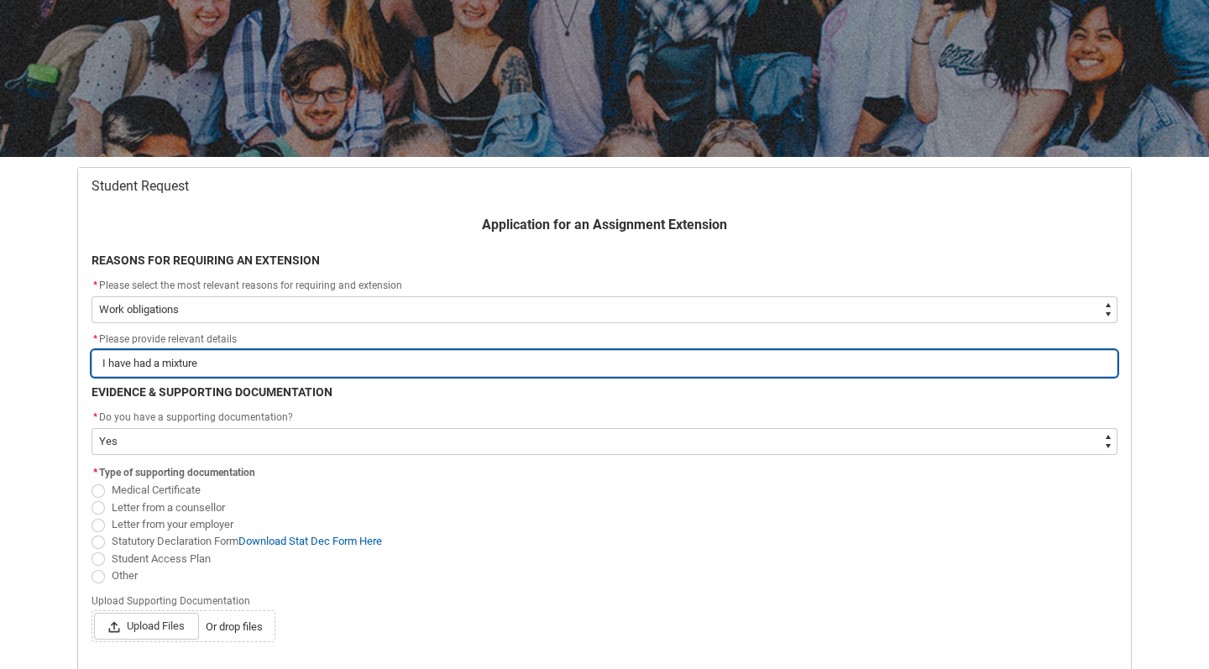
type lightning-primitive-input-simple "I have had a mixture o"
type input "I have had a mixture o"
type lightning-primitive-input-simple "I have had a mixture of"
type input "I have had a mixture of"
type lightning-primitive-input-simple "I have had a mixture of"
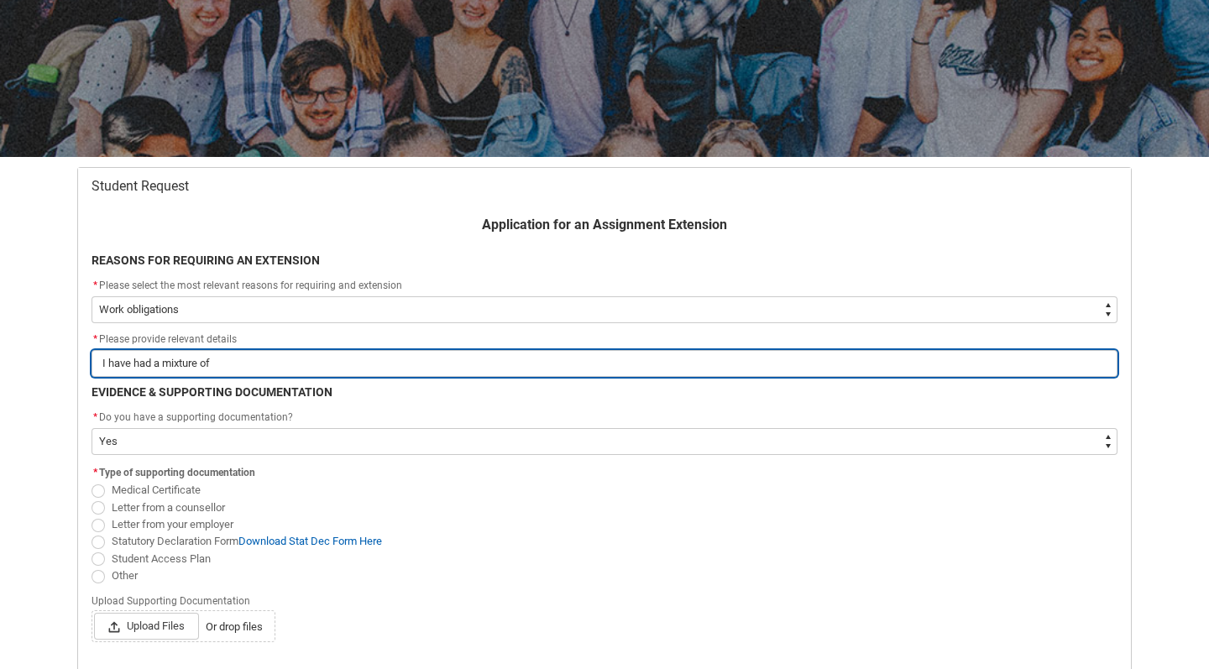
type input "I have had a mixture of"
type lightning-primitive-input-simple "I have had a mixture of w"
type input "I have had a mixture of w"
type lightning-primitive-input-simple "I have had a mixture of wo"
type input "I have had a mixture of wo"
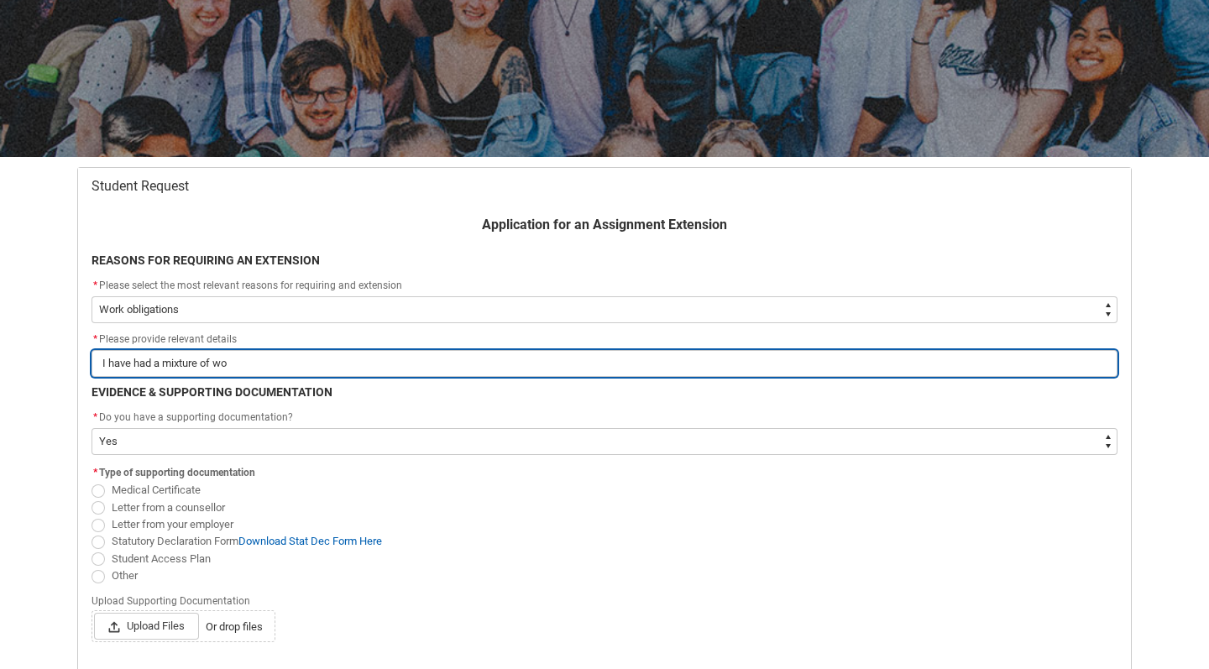
type lightning-primitive-input-simple "I have had a mixture of wor"
type input "I have had a mixture of wor"
type lightning-primitive-input-simple "I have had a mixture of work"
type input "I have had a mixture of work"
type lightning-primitive-input-simple "I have had a mixture of work"
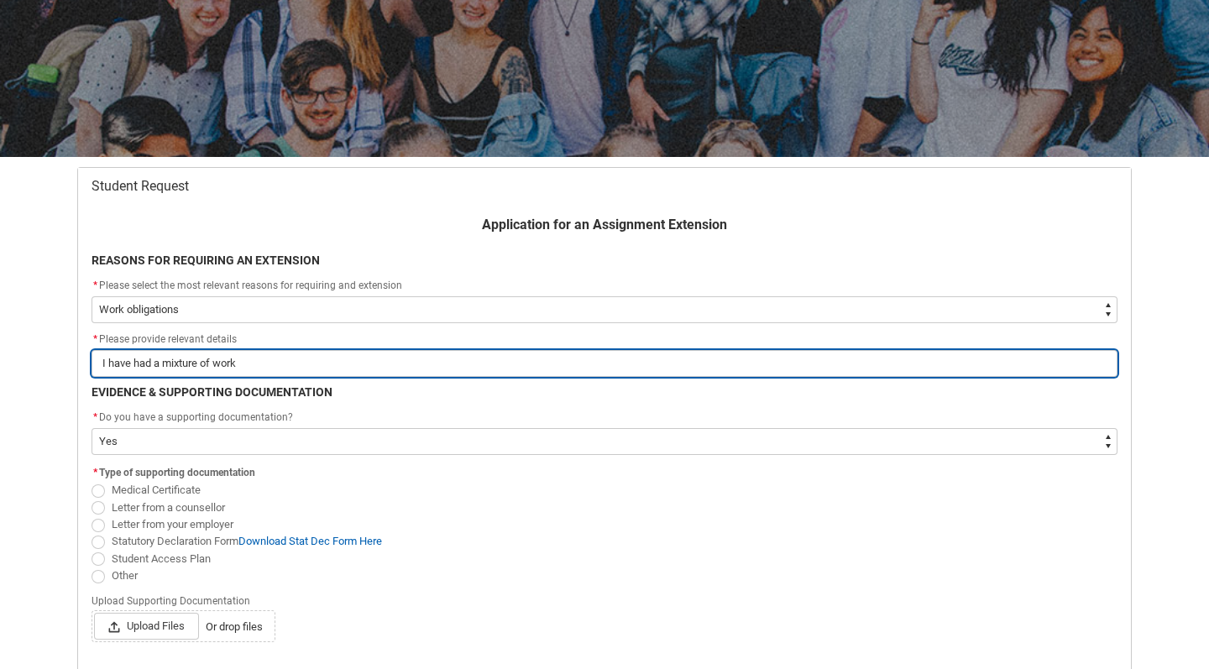
type input "I have had a mixture of work"
type lightning-primitive-input-simple "I have had a mixture of work o"
type input "I have had a mixture of work o"
type lightning-primitive-input-simple "I have had a mixture of work ob"
type input "I have had a mixture of work ob"
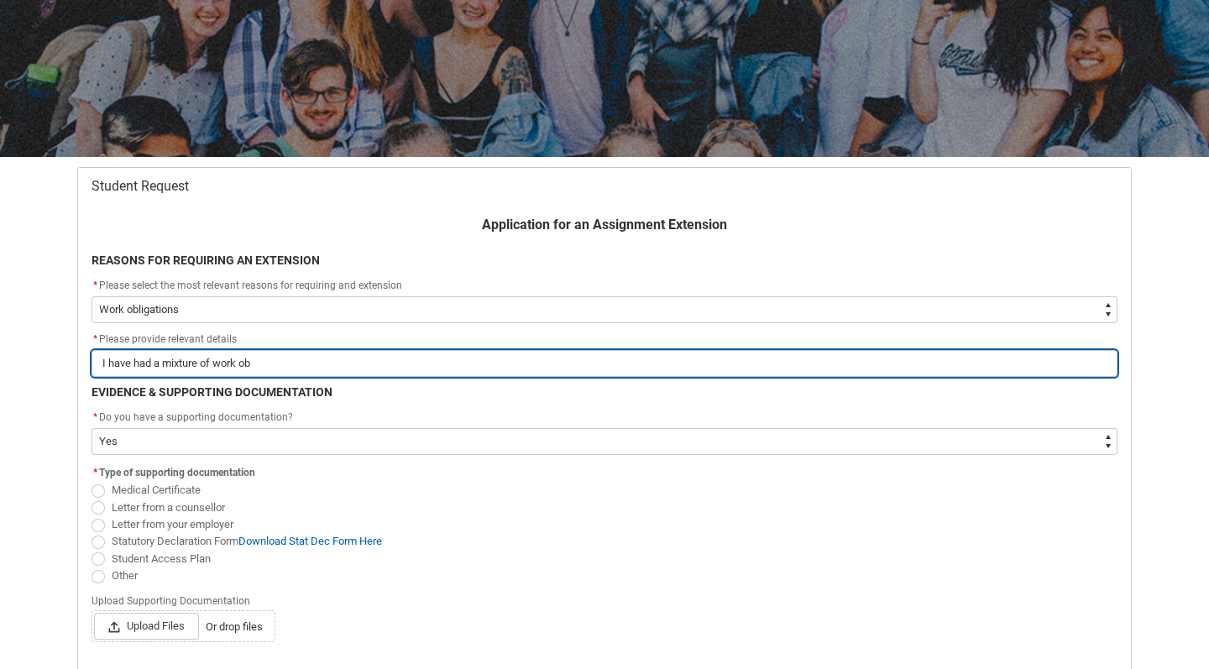
type lightning-primitive-input-simple "I have had a mixture of work obl"
type input "I have had a mixture of work obl"
type lightning-primitive-input-simple "I have had a mixture of work obli"
type input "I have had a mixture of work obli"
type lightning-primitive-input-simple "I have had a mixture of work oblig"
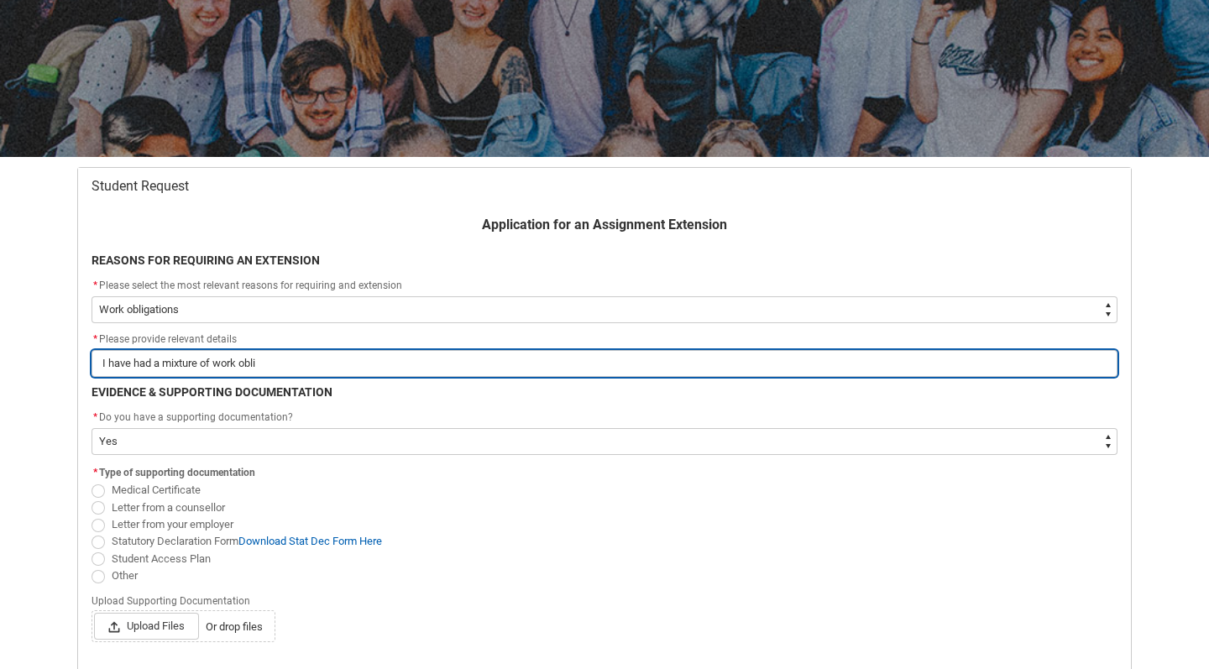
type input "I have had a mixture of work oblig"
type lightning-primitive-input-simple "I have had a mixture of work obliga"
type input "I have had a mixture of work obliga"
type lightning-primitive-input-simple "I have had a mixture of work obligat"
type input "I have had a mixture of work obligat"
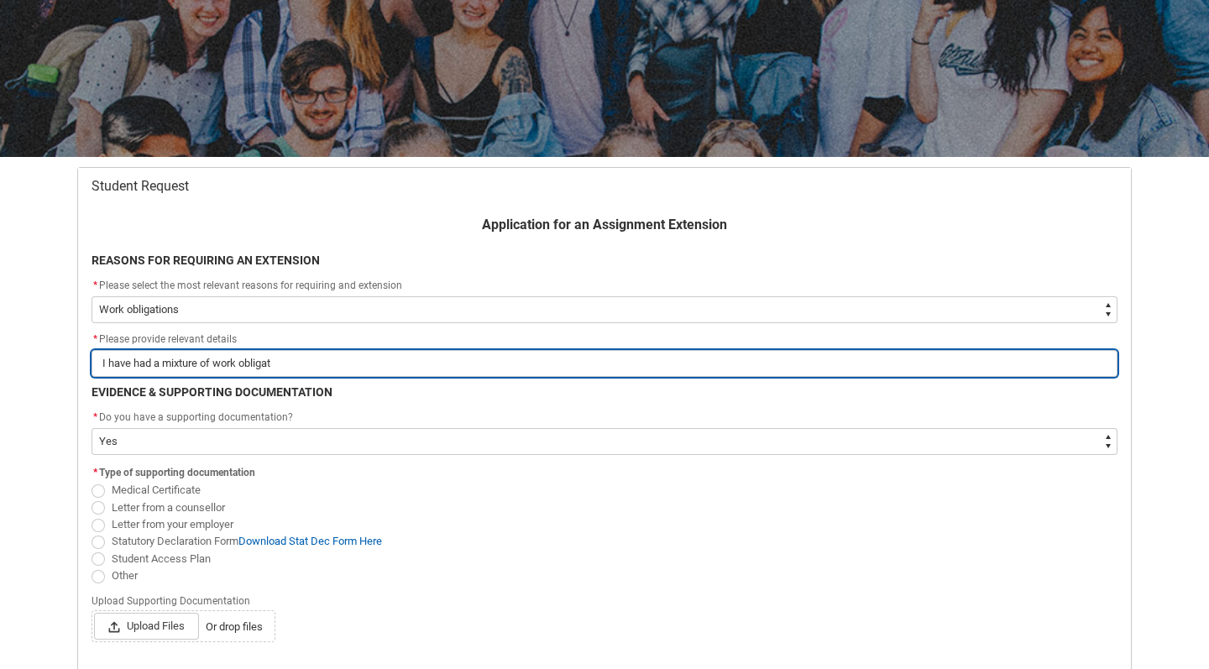
type lightning-primitive-input-simple "I have had a mixture of work obligati"
type input "I have had a mixture of work obligati"
type lightning-primitive-input-simple "I have had a mixture of work obligatio"
type input "I have had a mixture of work obligatio"
type lightning-primitive-input-simple "I have had a mixture of work obligation"
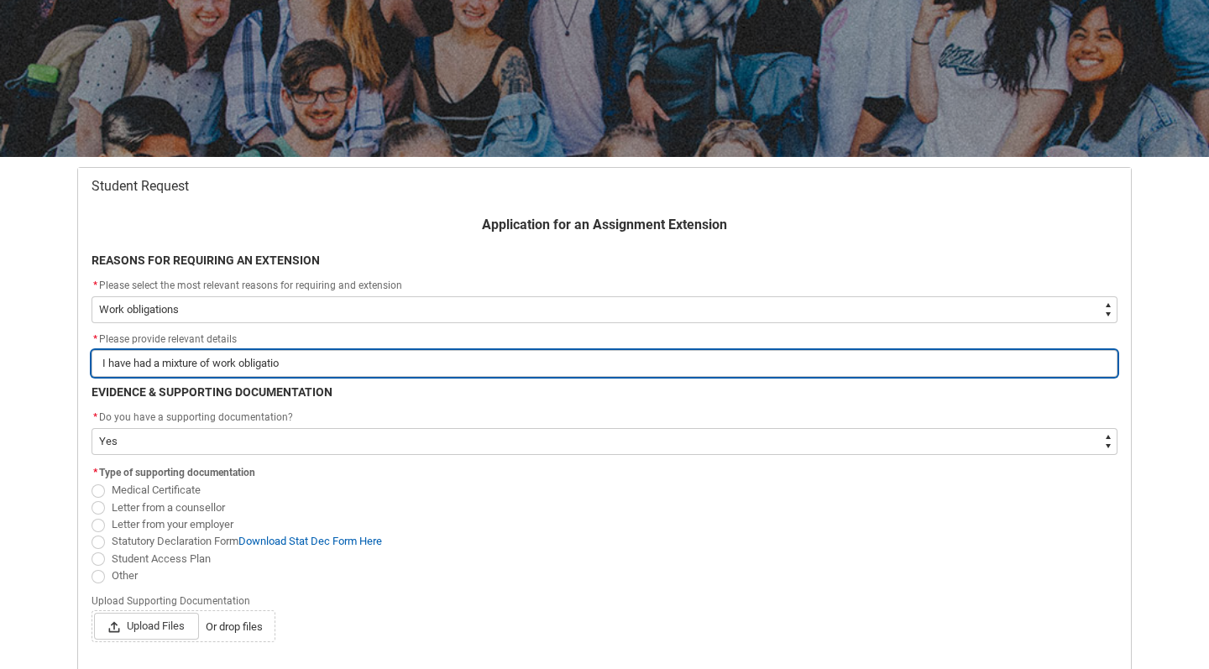
type input "I have had a mixture of work obligation"
type lightning-primitive-input-simple "I have had a mixture of work obligations"
type input "I have had a mixture of work obligations"
type lightning-primitive-input-simple "I have had a mixture of work obligations"
type input "I have had a mixture of work obligations"
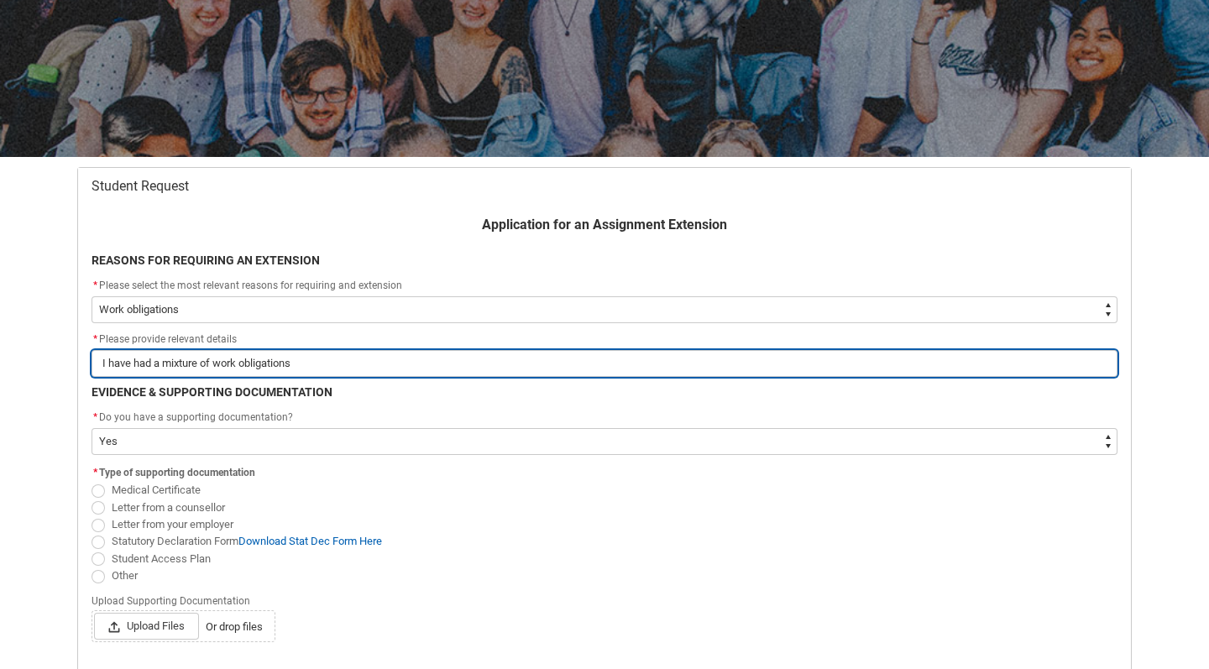
type lightning-primitive-input-simple "I have had a mixture of work obligations a"
type input "I have had a mixture of work obligations a"
type lightning-primitive-input-simple "I have had a mixture of work obligations an"
type input "I have had a mixture of work obligations an"
type lightning-primitive-input-simple "I have had a mixture of work obligations and"
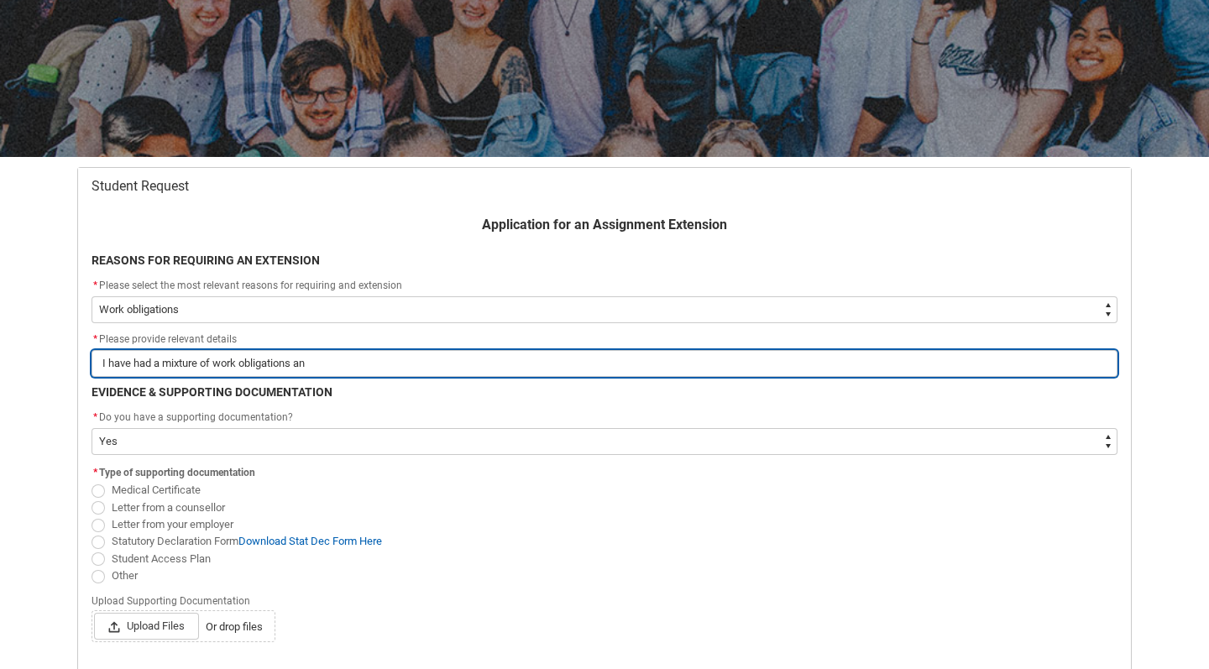
type input "I have had a mixture of work obligations and"
type lightning-primitive-input-simple "I have had a mixture of work obligations and"
type input "I have had a mixture of work obligations and"
type lightning-primitive-input-simple "I have had a mixture of work obligations and h"
type input "I have had a mixture of work obligations and h"
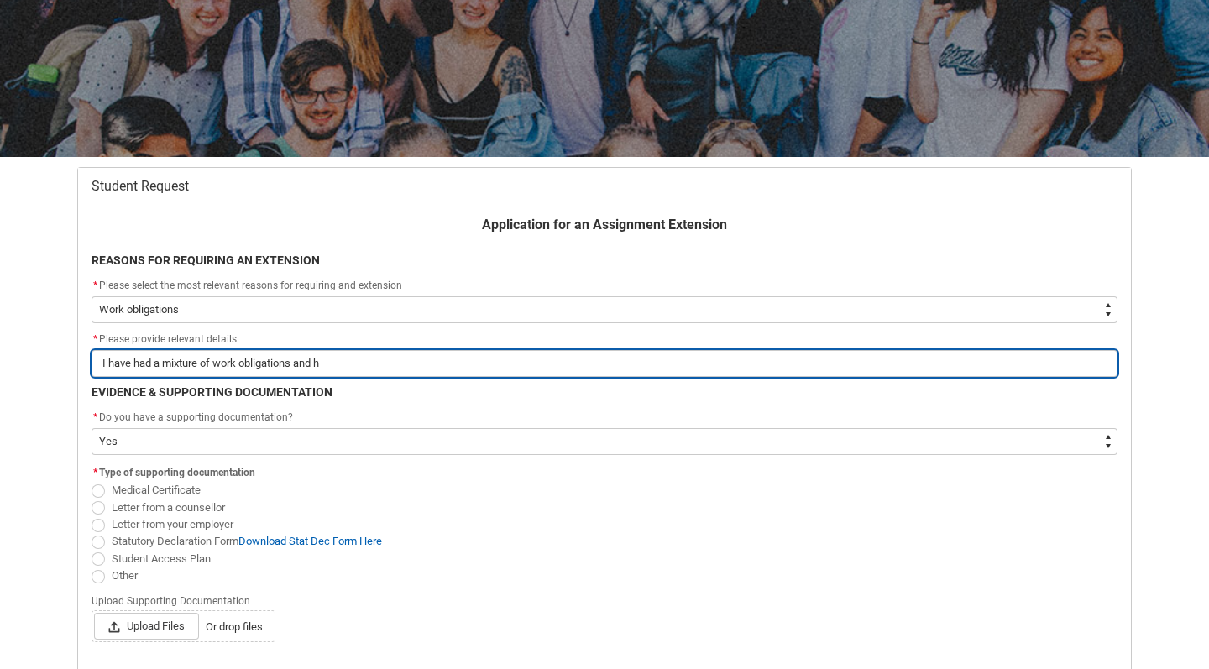
type lightning-primitive-input-simple "I have had a mixture of work obligations and he"
type input "I have had a mixture of work obligations and he"
type lightning-primitive-input-simple "I have had a mixture of work obligations and hea"
type input "I have had a mixture of work obligations and hea"
type lightning-primitive-input-simple "I have had a mixture of work obligations and heal"
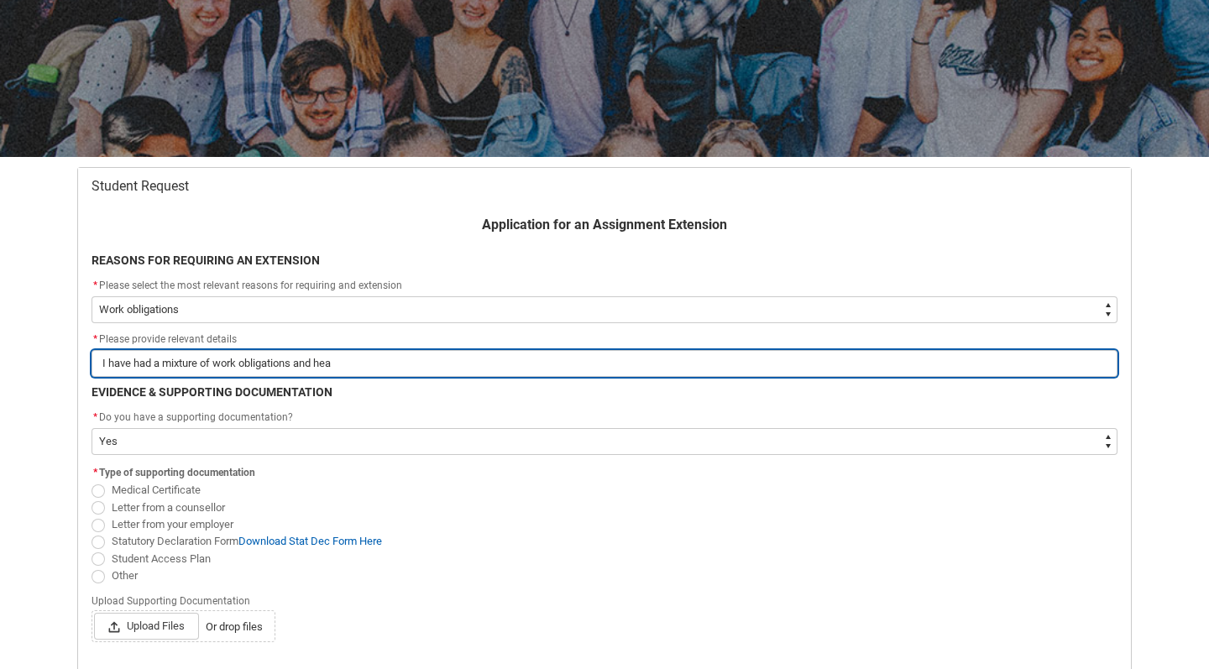
type input "I have had a mixture of work obligations and heal"
type lightning-primitive-input-simple "I have had a mixture of work obligations and healt"
type input "I have had a mixture of work obligations and healt"
type lightning-primitive-input-simple "I have had a mixture of work obligations and health"
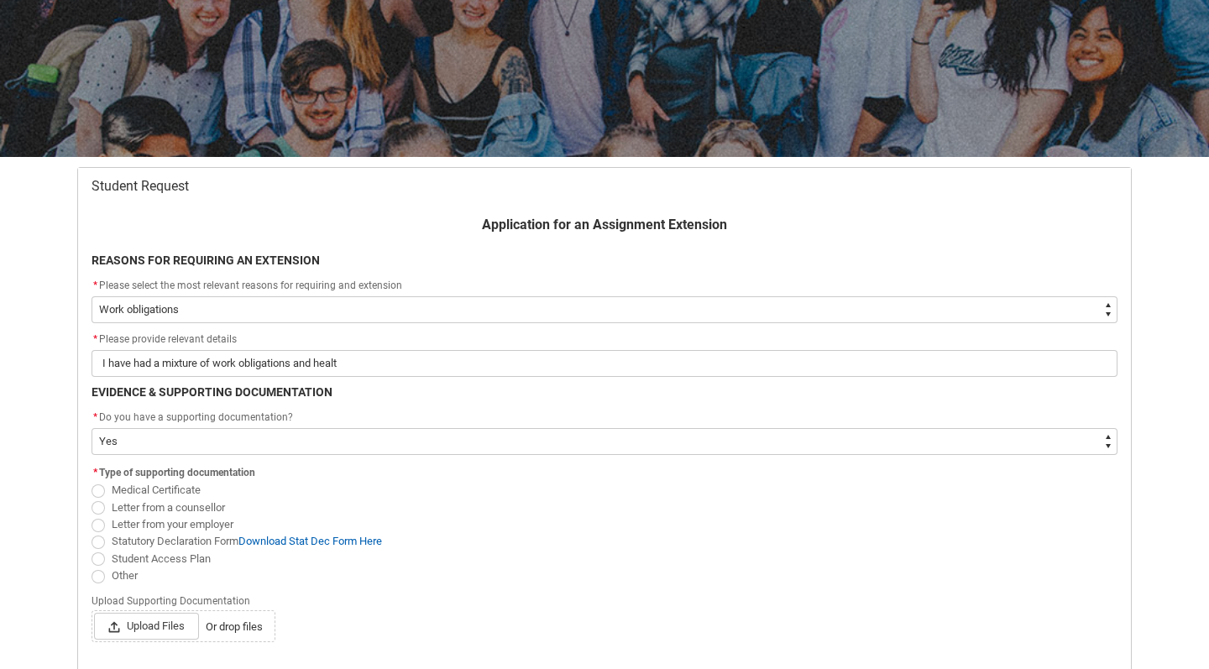
type input "I have had a mixture of work obligations and health"
drag, startPoint x: 175, startPoint y: 359, endPoint x: 100, endPoint y: 492, distance: 153.0
click at [100, 492] on span "Redu_Student_Request flow" at bounding box center [98, 490] width 13 height 13
click at [92, 482] on input "Medical Certificate" at bounding box center [91, 481] width 1 height 1
radio input "true"
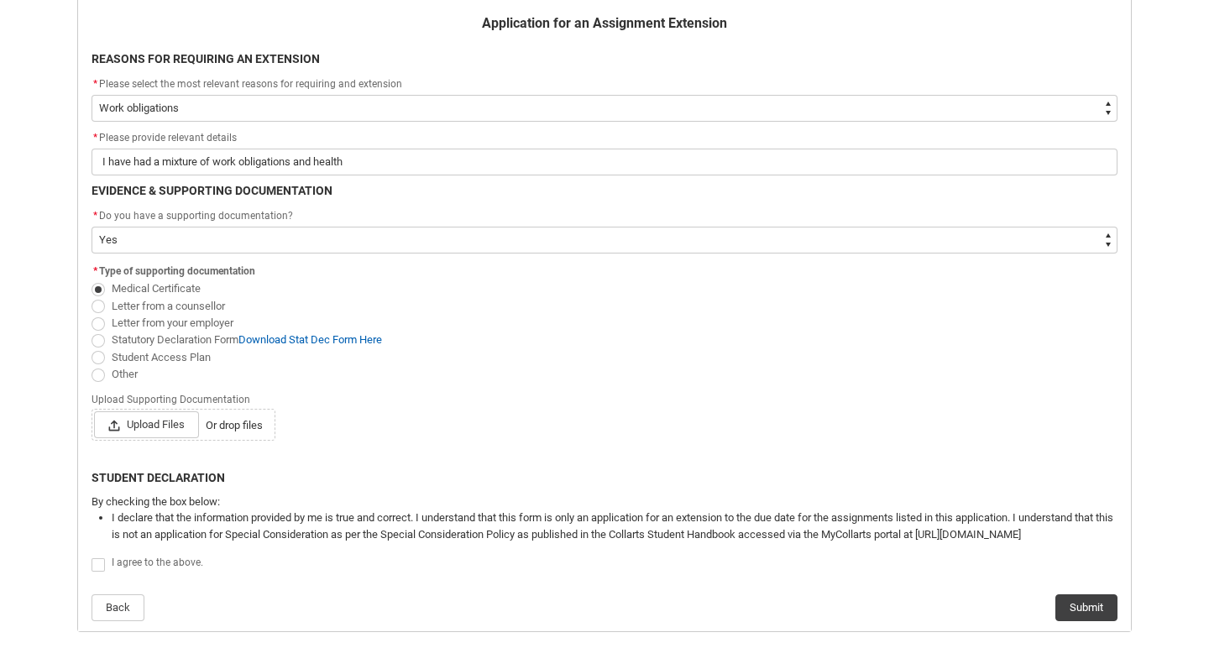
scroll to position [381, 0]
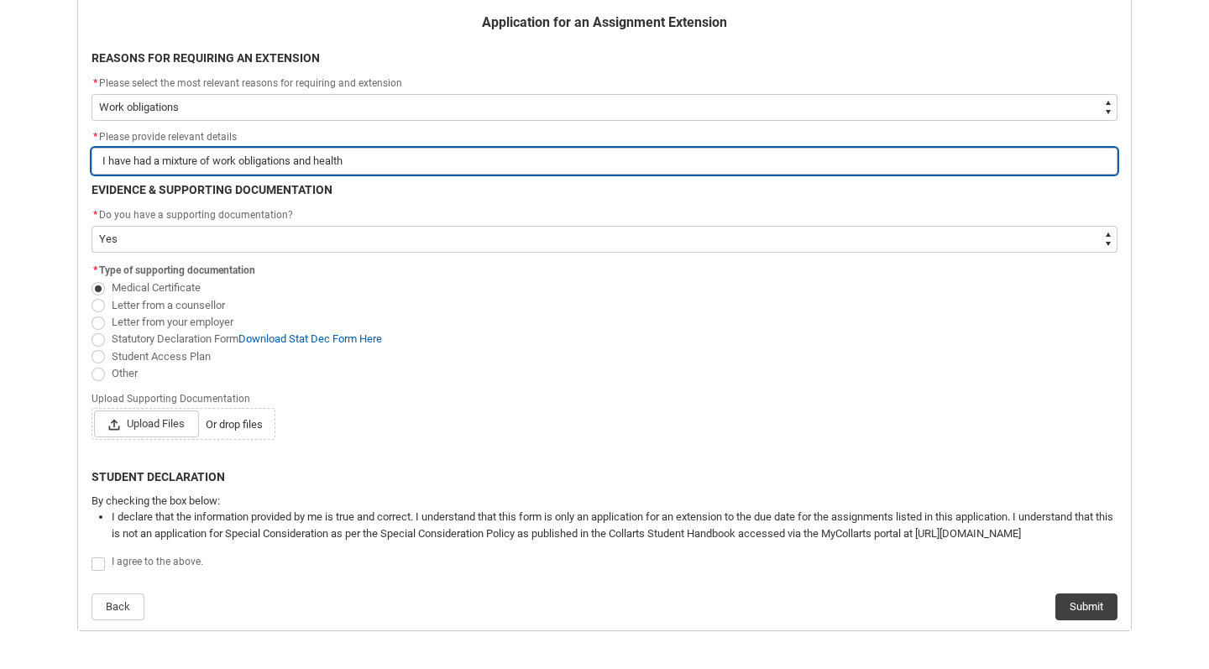
click at [367, 166] on input "I have had a mixture of work obligations and health" at bounding box center [605, 161] width 1026 height 27
click at [367, 167] on input "I have had a mixture of work obligations and health" at bounding box center [605, 161] width 1026 height 27
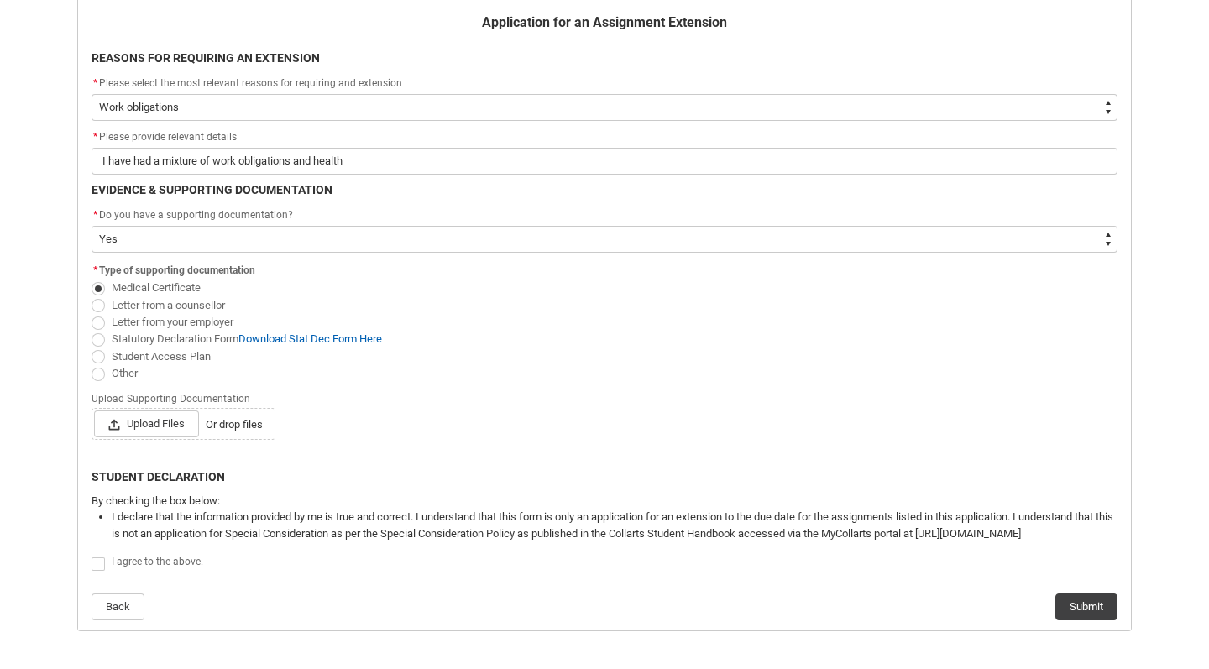
click at [100, 302] on span "Redu_Student_Request flow" at bounding box center [98, 305] width 13 height 13
click at [92, 296] on input "Letter from a counsellor" at bounding box center [91, 296] width 1 height 1
radio input "true"
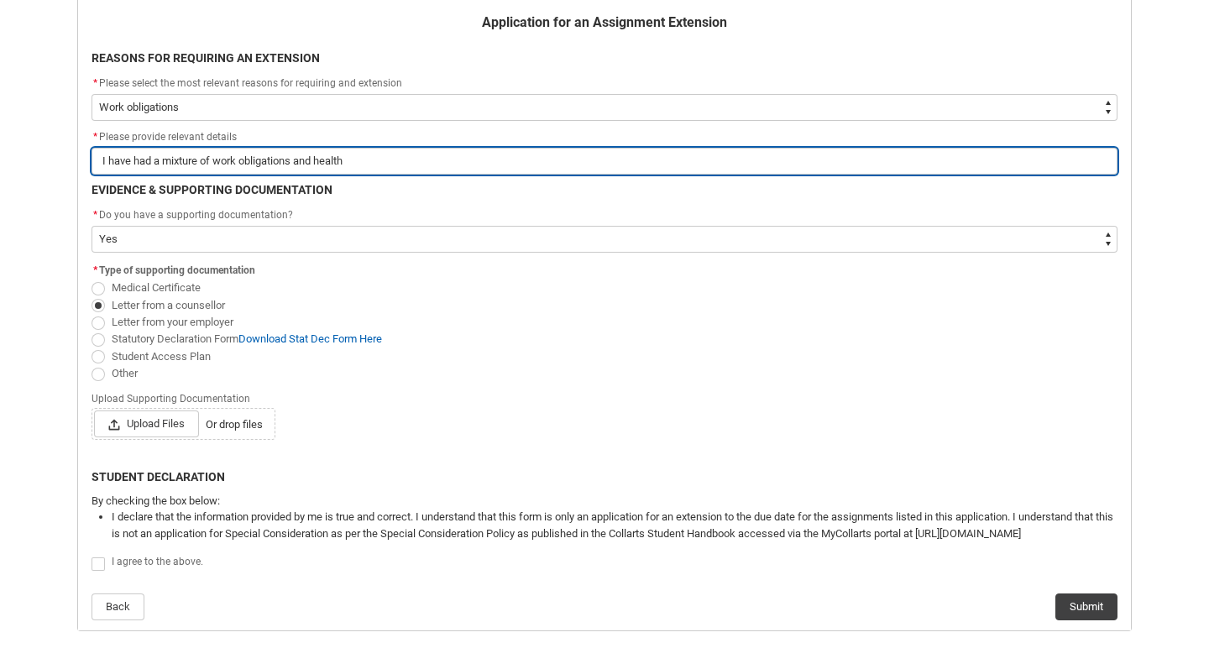
click at [398, 149] on input "I have had a mixture of work obligations and health" at bounding box center [605, 161] width 1026 height 27
type lightning-primitive-input-simple "I have had a mixture of work obligations and health"
type input "I have had a mixture of work obligations and health"
type lightning-primitive-input-simple "I have had a mixture of work obligations and health c"
type input "I have had a mixture of work obligations and health c"
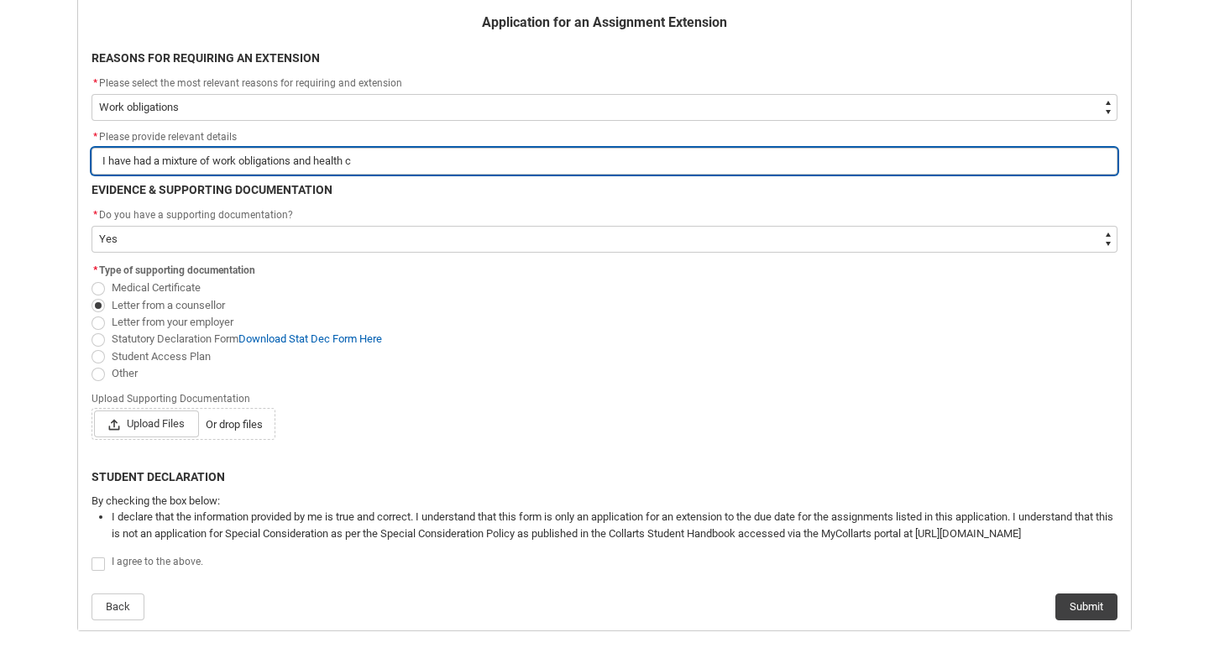
type lightning-primitive-input-simple "I have had a mixture of work obligations and health co"
type input "I have had a mixture of work obligations and health co"
type lightning-primitive-input-simple "I have had a mixture of work obligations and health con"
type input "I have had a mixture of work obligations and health con"
type lightning-primitive-input-simple "I have had a mixture of work obligations and health conc"
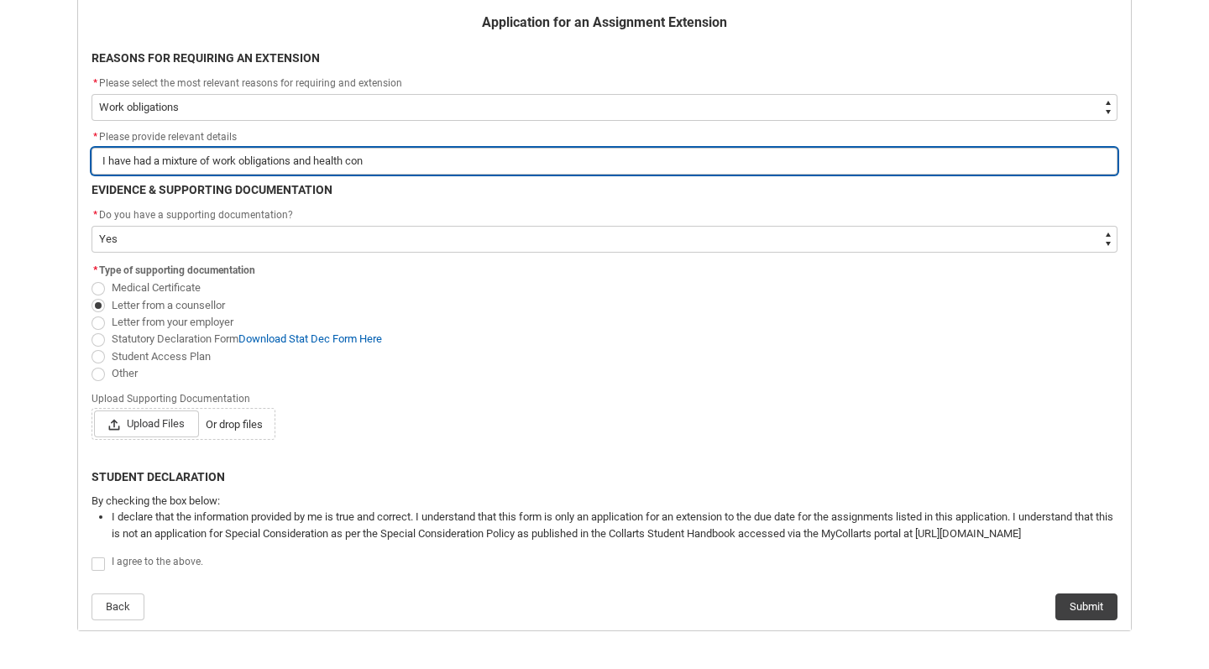
type input "I have had a mixture of work obligations and health conc"
type lightning-primitive-input-simple "I have had a mixture of work obligations and health conce"
type input "I have had a mixture of work obligations and health conce"
type lightning-primitive-input-simple "I have had a mixture of work obligations and health concer"
type input "I have had a mixture of work obligations and health concer"
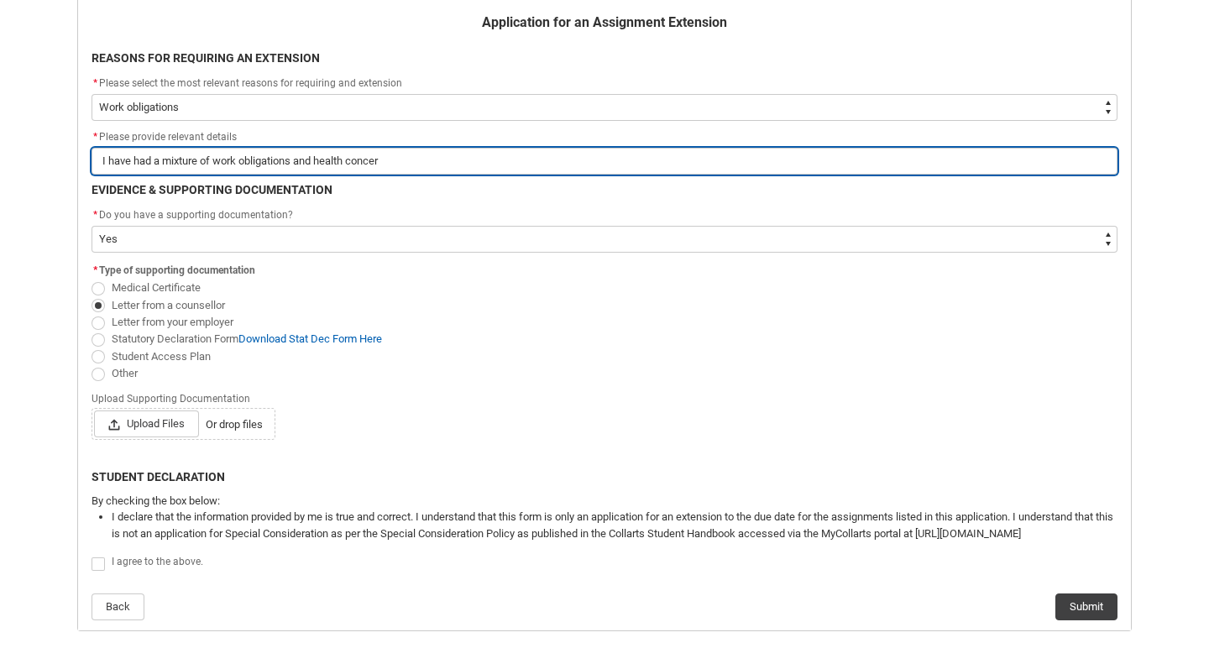
type lightning-primitive-input-simple "I have had a mixture of work obligations and health concers"
type input "I have had a mixture of work obligations and health concers"
type lightning-primitive-input-simple "I have had a mixture of work obligations and health concers"
type input "I have had a mixture of work obligations and health concers"
type lightning-primitive-input-simple "I have had a mixture of work obligations and health concers c"
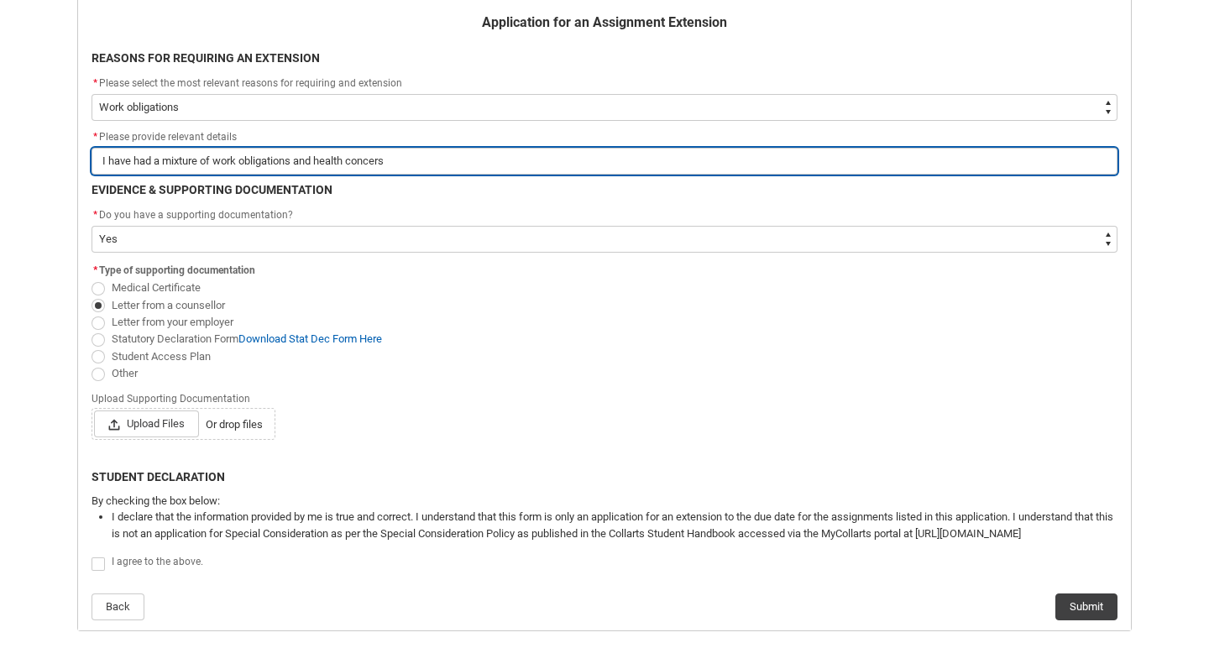
type input "I have had a mixture of work obligations and health concers c"
type lightning-primitive-input-simple "I have had a mixture of work obligations and health concers"
type input "I have had a mixture of work obligations and health concers"
type lightning-primitive-input-simple "I have had a mixture of work obligations and health concers"
type input "I have had a mixture of work obligations and health concers"
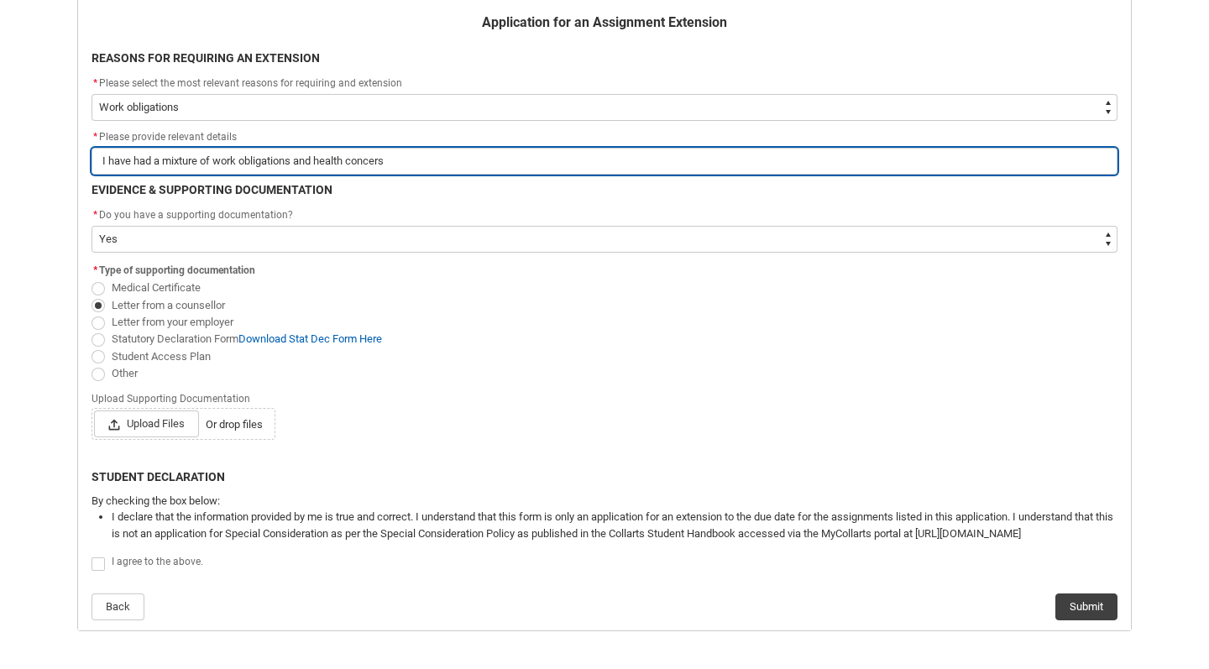
type lightning-primitive-input-simple "I have had a mixture of work obligations and health concer"
type input "I have had a mixture of work obligations and health concer"
type lightning-primitive-input-simple "I have had a mixture of work obligations and health concern"
type input "I have had a mixture of work obligations and health concern"
type lightning-primitive-input-simple "I have had a mixture of work obligations and health concerns"
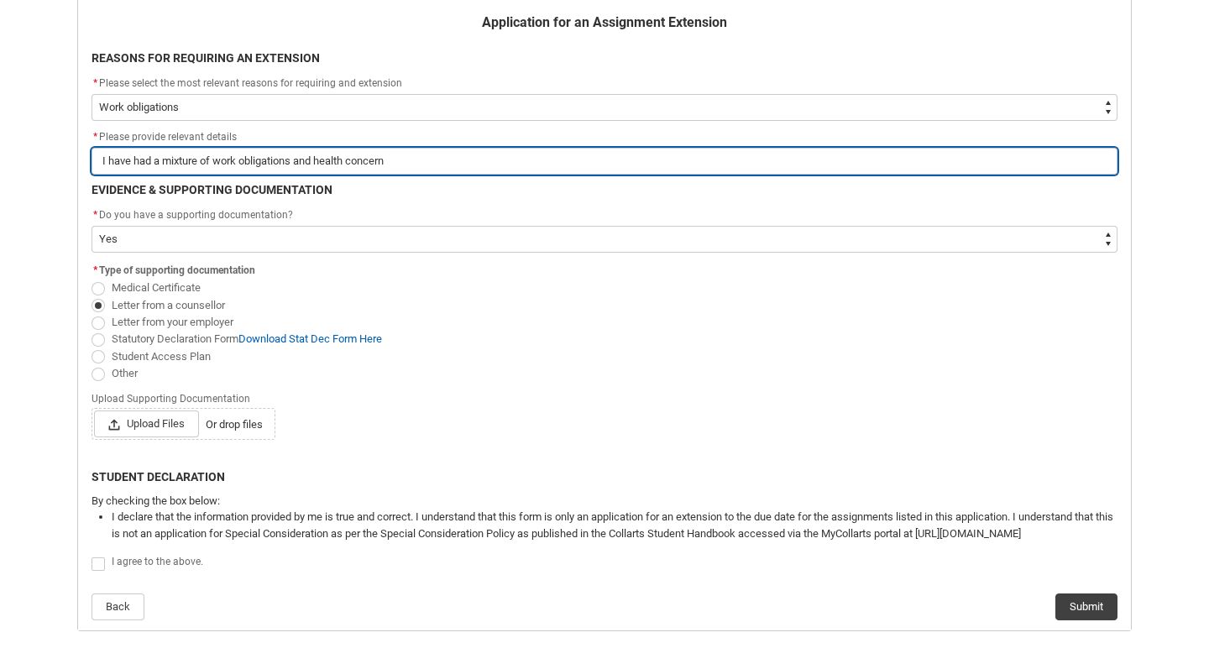
type input "I have had a mixture of work obligations and health concerns"
type lightning-primitive-input-simple "I have had a mixture of work obligations and health concerns"
type input "I have had a mixture of work obligations and health concerns"
type lightning-primitive-input-simple "I have had a mixture of work obligations and health concerns c"
type input "I have had a mixture of work obligations and health concerns c"
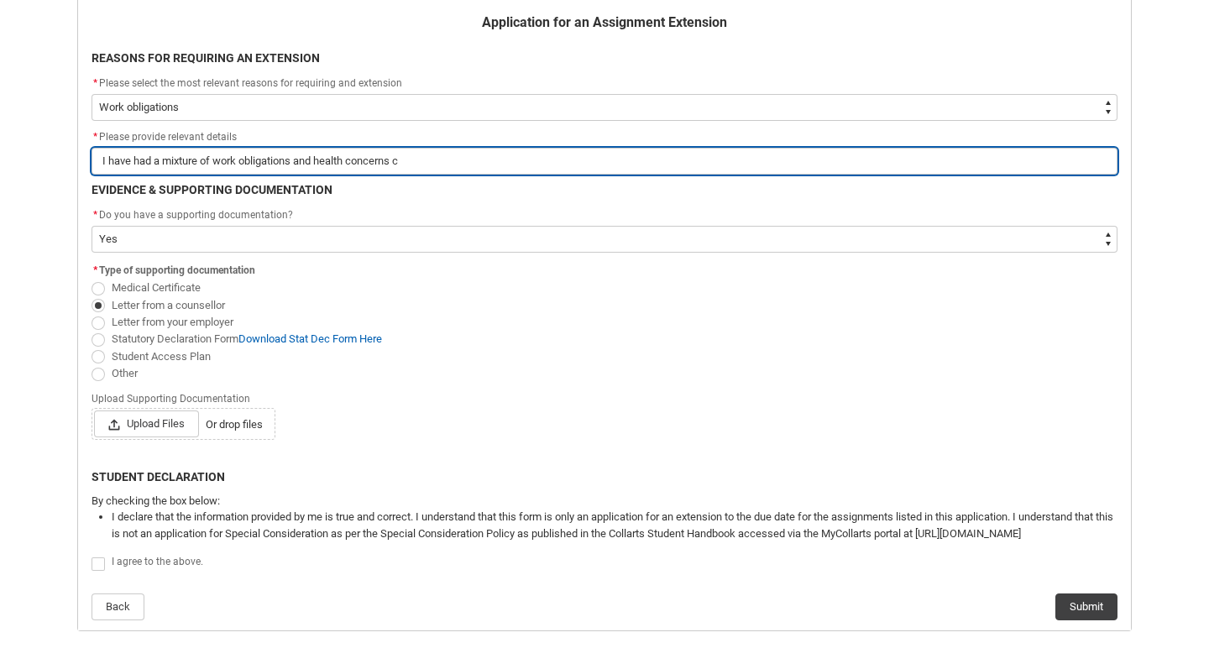
type lightning-primitive-input-simple "I have had a mixture of work obligations and health concerns co"
type input "I have had a mixture of work obligations and health concerns co"
type lightning-primitive-input-simple "I have had a mixture of work obligations and health concerns com"
type input "I have had a mixture of work obligations and health concerns com"
type lightning-primitive-input-simple "I have had a mixture of work obligations and health concerns come"
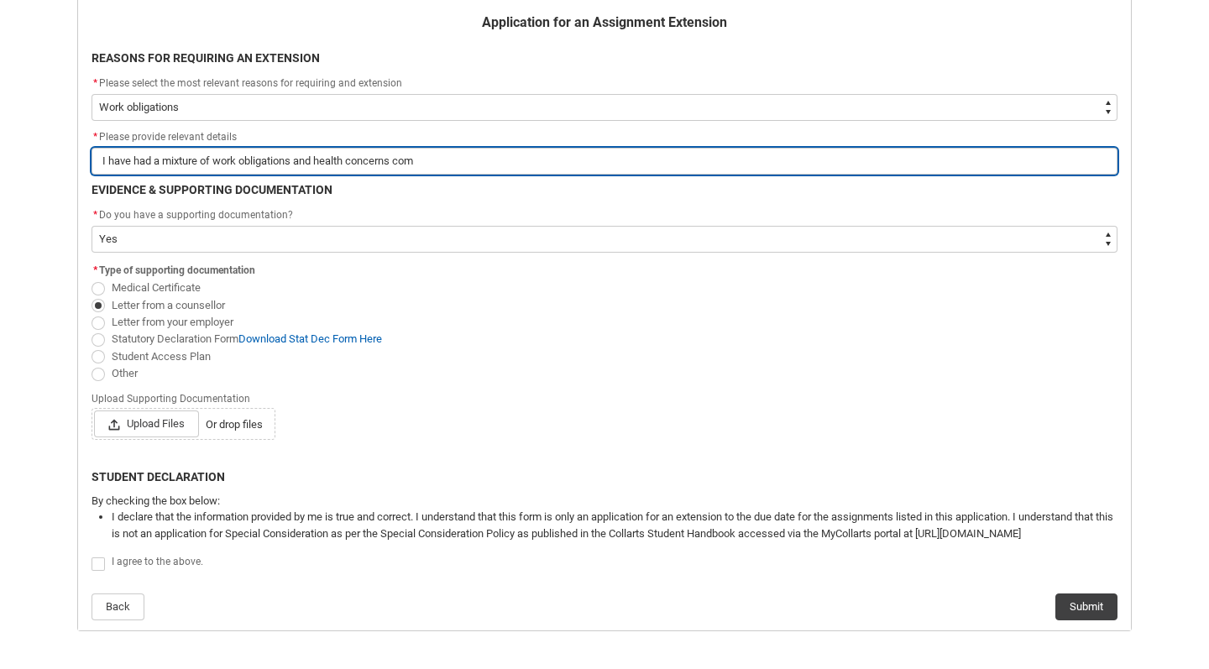
type input "I have had a mixture of work obligations and health concerns come"
type lightning-primitive-input-simple "I have had a mixture of work obligations and health concerns come"
type input "I have had a mixture of work obligations and health concerns come"
type lightning-primitive-input-simple "I have had a mixture of work obligations and health concerns come u"
type input "I have had a mixture of work obligations and health concerns come u"
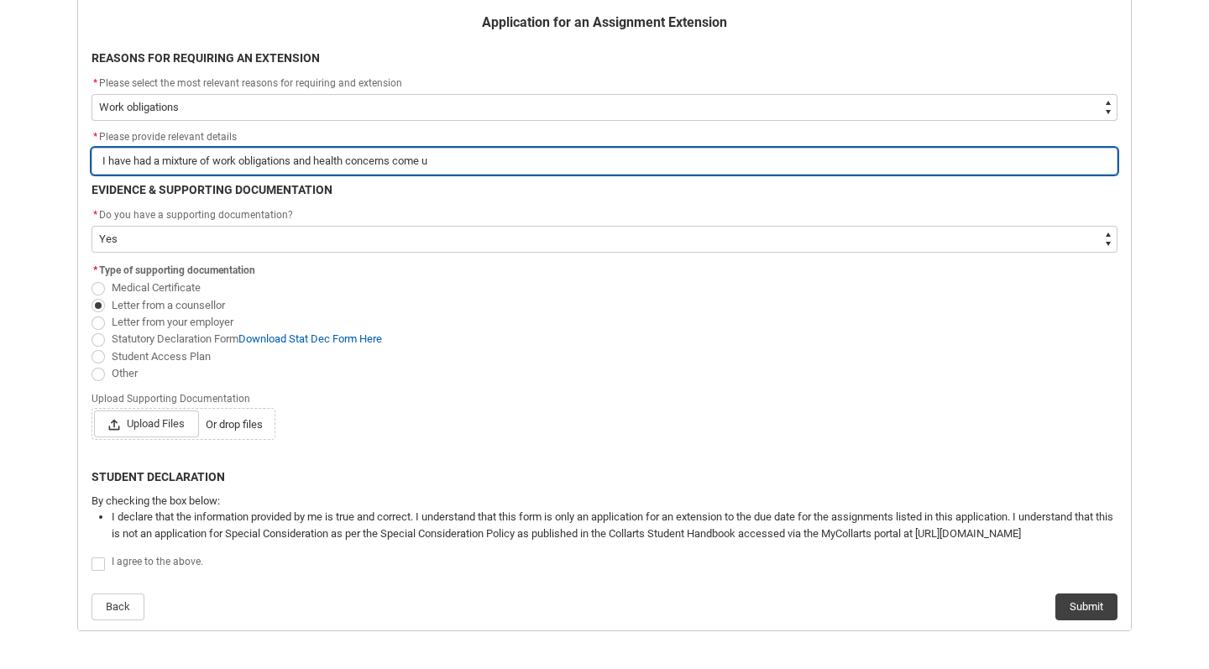
type lightning-primitive-input-simple "I have had a mixture of work obligations and health concerns come up"
type input "I have had a mixture of work obligations and health concerns come up"
type lightning-primitive-input-simple "I have had a mixture of work obligations and health concerns come up."
type input "I have had a mixture of work obligations and health concerns come up."
type lightning-primitive-input-simple "I have had a mixture of work obligations and health concerns come up."
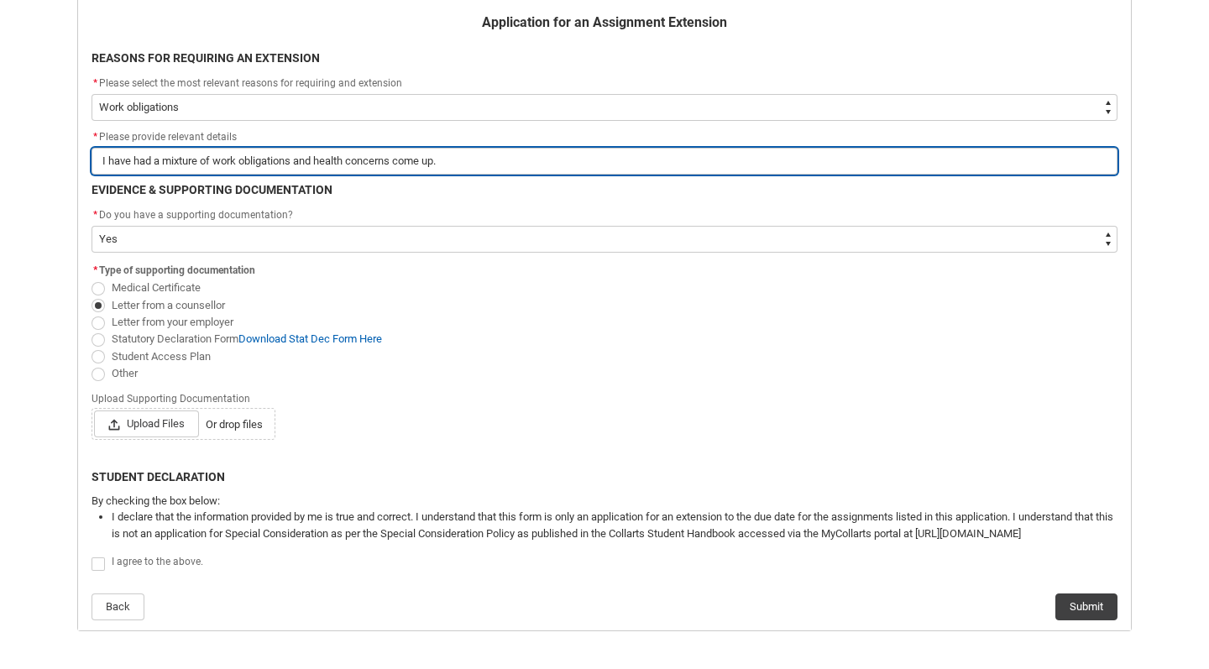
type input "I have had a mixture of work obligations and health concerns come up."
type lightning-primitive-input-simple "I have had a mixture of work obligations and health concerns come up. I"
type input "I have had a mixture of work obligations and health concerns come up. I"
type lightning-primitive-input-simple "I have had a mixture of work obligations and health concerns come up. I"
type input "I have had a mixture of work obligations and health concerns come up. I"
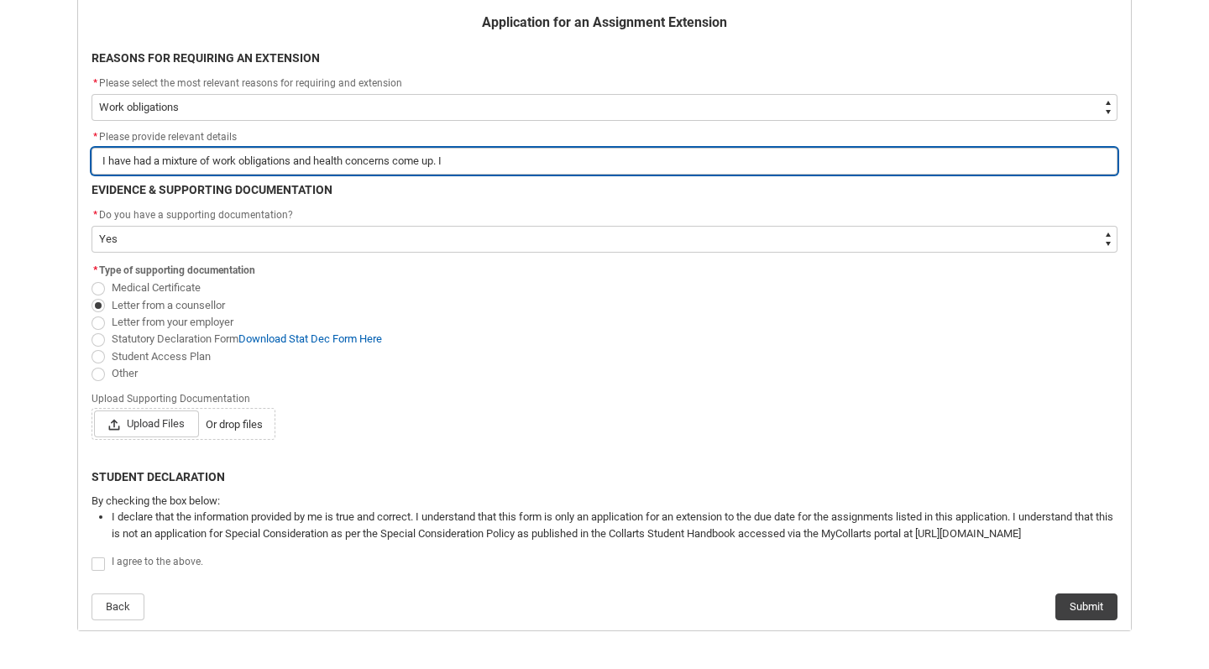
type lightning-primitive-input-simple "I have had a mixture of work obligations and health concerns come up. I w"
type input "I have had a mixture of work obligations and health concerns come up. I w"
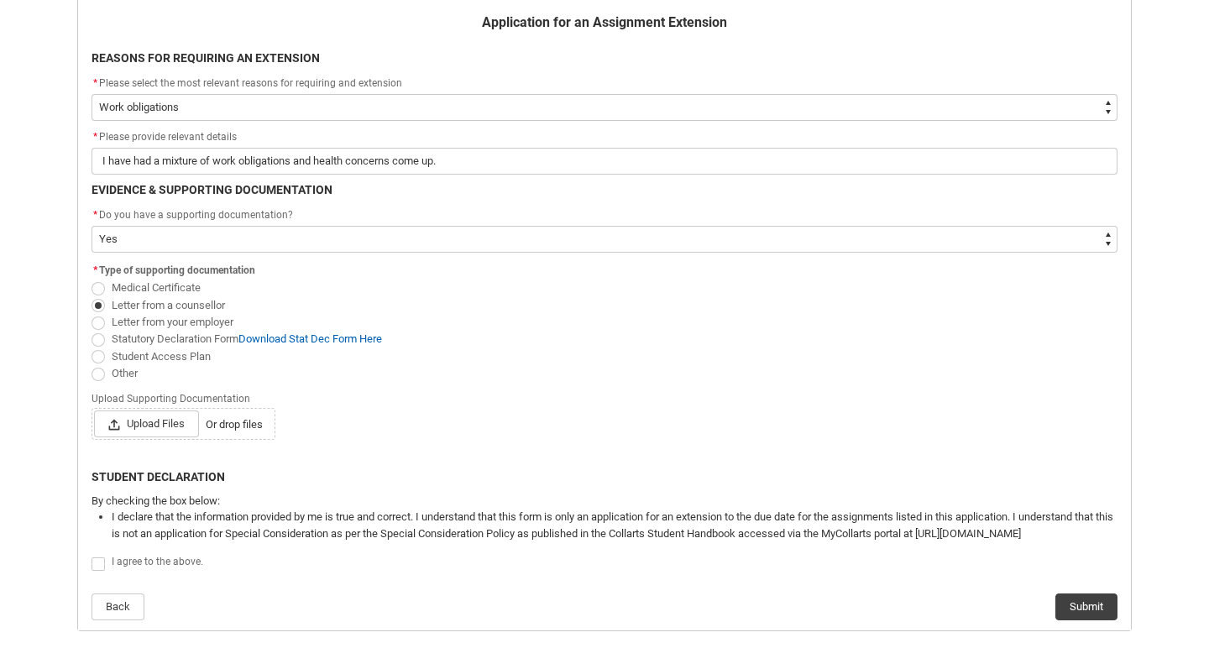
click at [97, 381] on span "Redu_Student_Request flow" at bounding box center [98, 374] width 13 height 13
click at [92, 364] on input "Other" at bounding box center [91, 364] width 1 height 1
click at [104, 291] on span "Redu_Student_Request flow" at bounding box center [98, 288] width 13 height 13
click at [92, 280] on input "Medical Certificate" at bounding box center [91, 279] width 1 height 1
click at [107, 562] on label "Redu_Student_Request flow" at bounding box center [102, 563] width 20 height 13
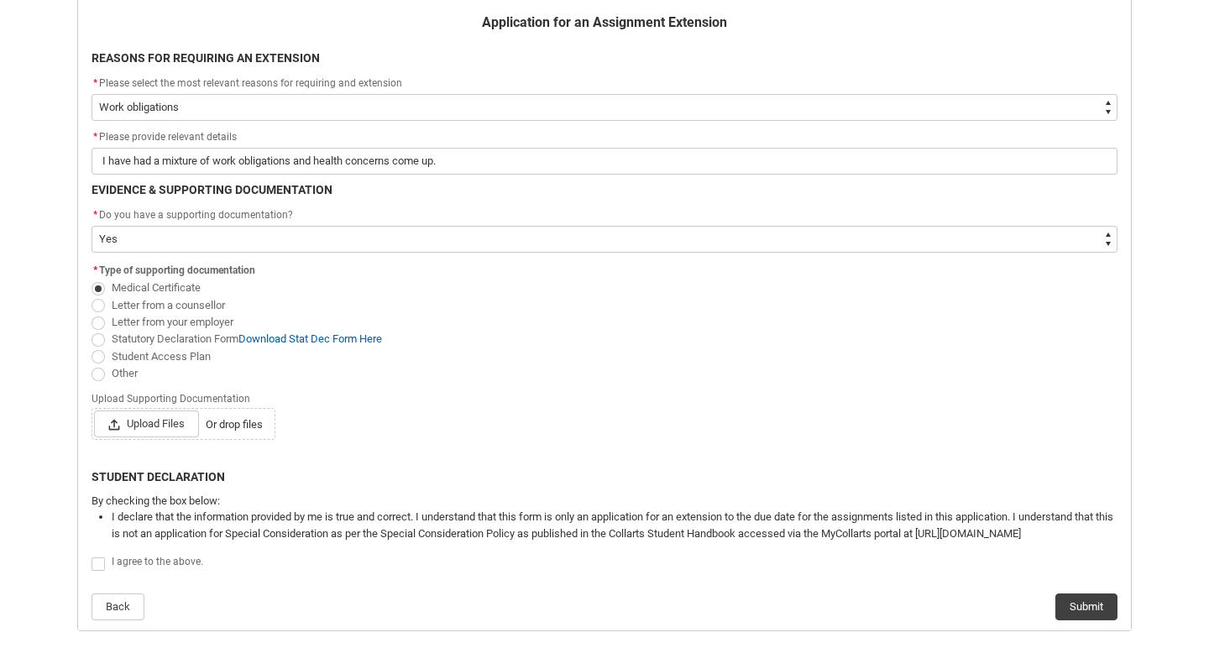
click at [92, 555] on input "Redu_Student_Request flow" at bounding box center [91, 554] width 1 height 1
click at [1100, 611] on button "Submit" at bounding box center [1086, 607] width 62 height 27
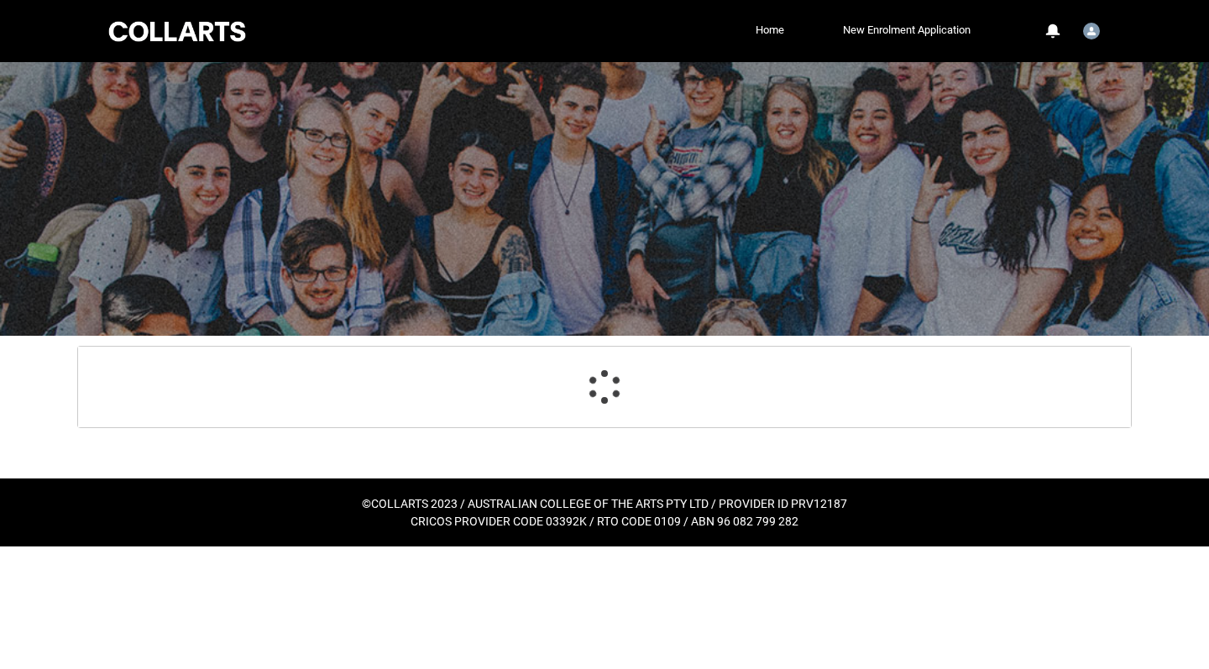
scroll to position [0, 0]
